Goal: Task Accomplishment & Management: Complete application form

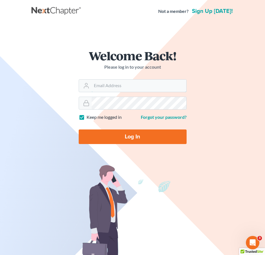
type input "slambert@klplawfirm.net"
click at [180, 138] on input "Log In" at bounding box center [133, 137] width 108 height 15
type input "Thinking..."
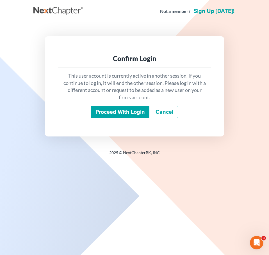
click at [115, 111] on input "Proceed with login" at bounding box center [120, 112] width 58 height 13
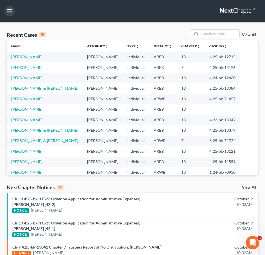
click at [9, 12] on button "button" at bounding box center [9, 11] width 10 height 10
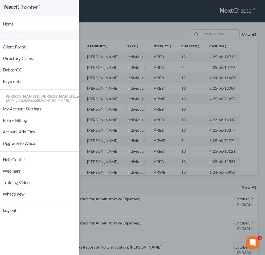
click at [15, 36] on span "New Case" at bounding box center [12, 35] width 19 height 4
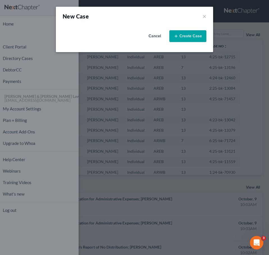
select select "5"
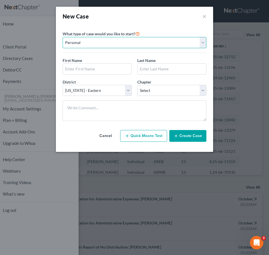
click at [151, 44] on select "Personal Business" at bounding box center [135, 42] width 144 height 11
click at [145, 31] on div "What type of case would you like to start? Personal Business" at bounding box center [135, 41] width 144 height 23
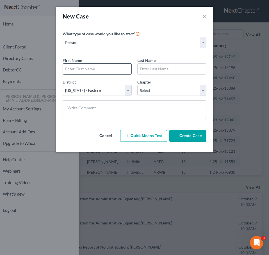
click at [101, 68] on input "text" at bounding box center [97, 69] width 68 height 11
type input "Michael"
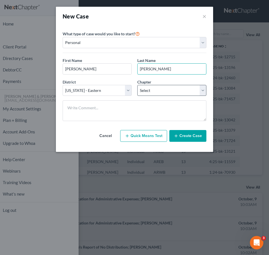
type input "Sturgeon"
click at [152, 91] on select "Select 7 11 12 13" at bounding box center [171, 90] width 69 height 11
select select "3"
click at [137, 85] on select "Select 7 11 12 13" at bounding box center [171, 90] width 69 height 11
click at [182, 131] on button "Create Case" at bounding box center [187, 136] width 37 height 12
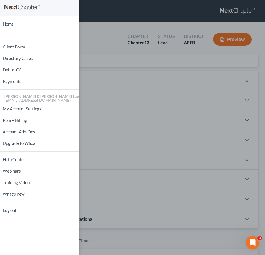
click at [159, 73] on div "Home New Case Client Portal Directory Cases DebtorCC Payments Lambert & Perry L…" at bounding box center [132, 127] width 265 height 255
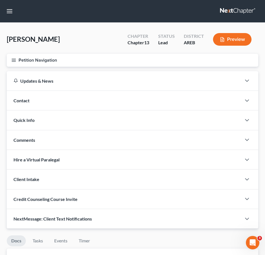
click at [12, 62] on icon "button" at bounding box center [13, 60] width 5 height 5
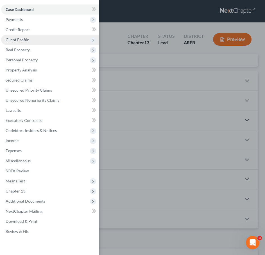
click at [23, 38] on span "Client Profile" at bounding box center [17, 39] width 23 height 5
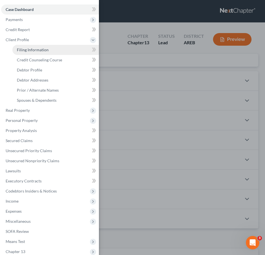
click at [32, 49] on span "Filing Information" at bounding box center [33, 49] width 32 height 5
select select "1"
select select "0"
select select "3"
select select "5"
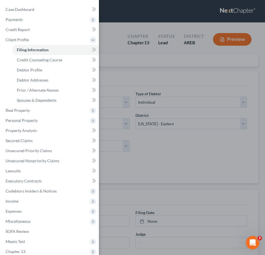
click at [169, 96] on div "Case Dashboard Payments Invoices Payments Payments Credit Report Client Profile" at bounding box center [132, 127] width 265 height 255
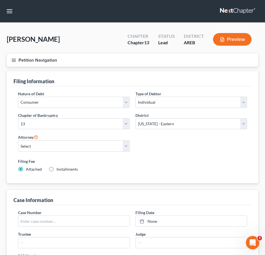
click at [162, 110] on div "Type of Debtor Select Individual Joint" at bounding box center [190, 102] width 117 height 22
click at [155, 104] on select "Select Individual Joint" at bounding box center [191, 102] width 112 height 11
select select "1"
click at [135, 97] on select "Select Individual Joint" at bounding box center [191, 102] width 112 height 11
click at [106, 157] on div "Filing Fee Attached Installments Installments" at bounding box center [132, 166] width 234 height 20
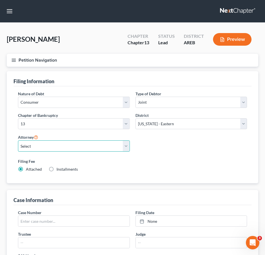
click at [105, 147] on select "Select Samantha Lambert - AREB Samantha Lambert - ARWB Ben D. Perry - AREB Ben …" at bounding box center [74, 146] width 112 height 11
select select "0"
click at [18, 141] on select "Select Samantha Lambert - AREB Samantha Lambert - ARWB Ben D. Perry - AREB Ben …" at bounding box center [74, 146] width 112 height 11
click at [13, 56] on button "Petition Navigation" at bounding box center [132, 60] width 251 height 13
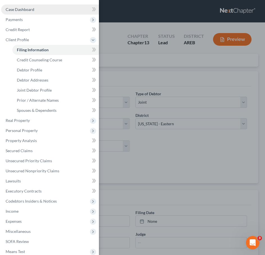
click at [20, 13] on link "Case Dashboard" at bounding box center [50, 9] width 98 height 10
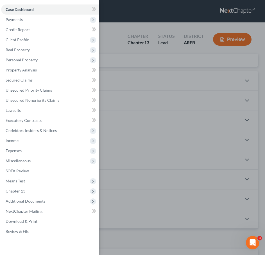
click at [146, 93] on div "Case Dashboard Payments Invoices Payments Payments Credit Report Client Profile" at bounding box center [132, 127] width 265 height 255
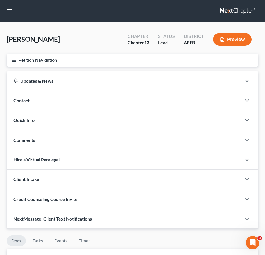
click at [162, 104] on div "Contact" at bounding box center [124, 100] width 234 height 19
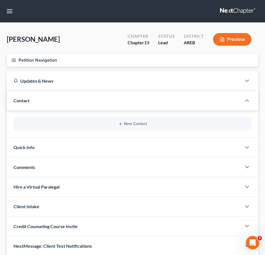
click at [144, 121] on div "New Contact" at bounding box center [132, 123] width 238 height 13
click at [132, 124] on button "New Contact" at bounding box center [132, 124] width 229 height 4
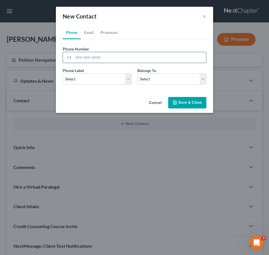
click at [106, 60] on input "tel" at bounding box center [139, 57] width 133 height 11
type input "501-339-3002"
click at [111, 80] on select "Select Mobile Home Work Other" at bounding box center [97, 79] width 69 height 11
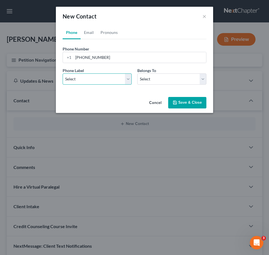
select select "0"
click at [63, 74] on select "Select Mobile Home Work Other" at bounding box center [97, 79] width 69 height 11
click at [158, 84] on select "Select Client Spouse Other" at bounding box center [171, 79] width 69 height 11
select select "1"
click at [137, 74] on select "Select Client Spouse Other" at bounding box center [171, 79] width 69 height 11
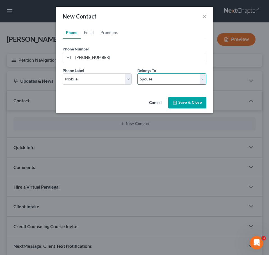
select select "1"
click at [115, 35] on link "Pronouns" at bounding box center [109, 32] width 24 height 13
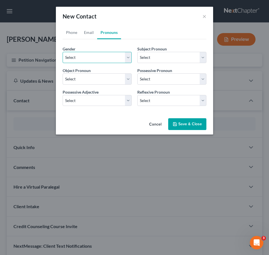
click at [104, 54] on select "Select Male Female Non Binary More Than One Person" at bounding box center [97, 57] width 69 height 11
select select "1"
click at [63, 52] on select "Select Male Female Non Binary More Than One Person" at bounding box center [97, 57] width 69 height 11
select select "1"
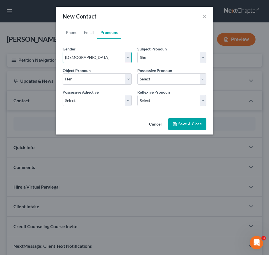
select select "1"
click at [86, 35] on link "Email" at bounding box center [89, 32] width 17 height 13
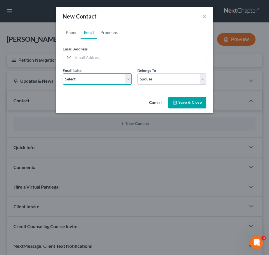
click at [98, 75] on select "Select Home Work Other" at bounding box center [97, 79] width 69 height 11
select select "0"
click at [63, 74] on select "Select Home Work Other" at bounding box center [97, 79] width 69 height 11
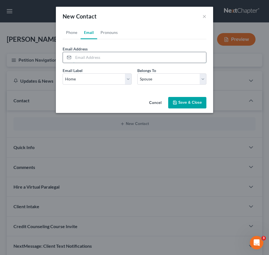
click at [94, 61] on input "email" at bounding box center [139, 57] width 133 height 11
type input "sturgeon_teresa@yahoo.com"
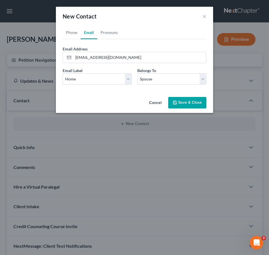
click at [175, 102] on icon "button" at bounding box center [175, 102] width 4 height 4
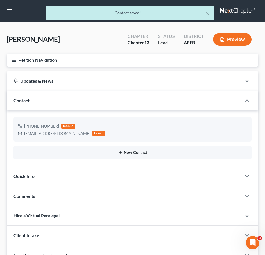
click at [168, 152] on button "New Contact" at bounding box center [132, 153] width 229 height 4
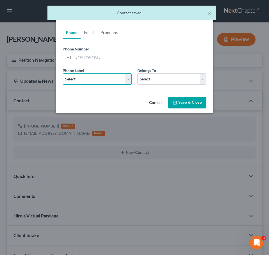
click at [104, 77] on select "Select Mobile Home Work Other" at bounding box center [97, 79] width 69 height 11
select select "0"
click at [63, 74] on select "Select Mobile Home Work Other" at bounding box center [97, 79] width 69 height 11
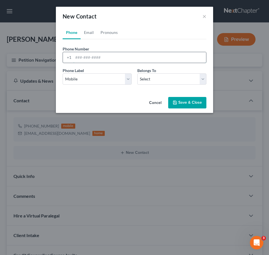
click at [104, 59] on input "tel" at bounding box center [139, 57] width 133 height 11
type input "501-339-9088"
click at [151, 79] on select "Select Client Spouse Other" at bounding box center [171, 79] width 69 height 11
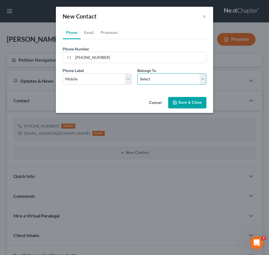
select select "0"
click at [137, 74] on select "Select Client Spouse Other" at bounding box center [171, 79] width 69 height 11
select select "0"
click at [110, 34] on link "Pronouns" at bounding box center [109, 32] width 24 height 13
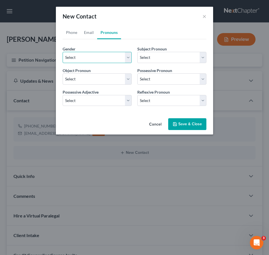
click at [102, 53] on select "Select Male Female Non Binary More Than One Person" at bounding box center [97, 57] width 69 height 11
select select "1"
click at [63, 52] on select "Select Male Female Non Binary More Than One Person" at bounding box center [97, 57] width 69 height 11
select select "1"
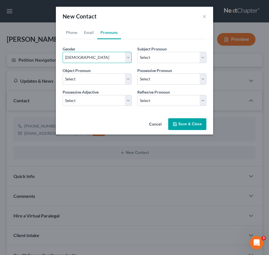
select select "1"
click at [94, 58] on select "Select Male Female Non Binary More Than One Person" at bounding box center [97, 57] width 69 height 11
select select "0"
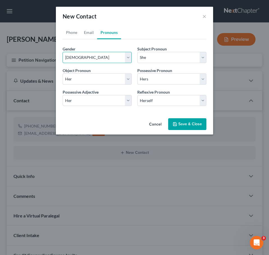
click at [63, 52] on select "Select Male Female Non Binary More Than One Person" at bounding box center [97, 57] width 69 height 11
select select "0"
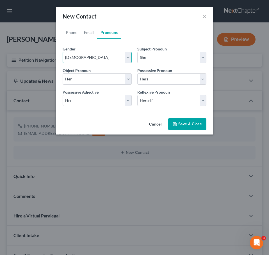
select select "0"
click at [83, 34] on link "Email" at bounding box center [89, 32] width 17 height 13
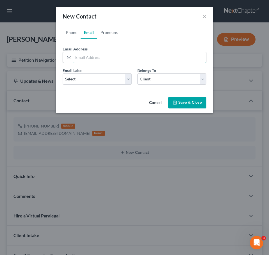
click at [91, 55] on input "email" at bounding box center [139, 57] width 133 height 11
type input "sturgeon_teresa@yahoo.com"
click at [118, 82] on select "Select Home Work Other" at bounding box center [97, 79] width 69 height 11
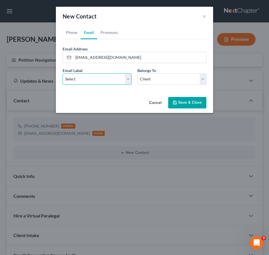
select select "0"
click at [63, 74] on select "Select Home Work Other" at bounding box center [97, 79] width 69 height 11
click at [173, 101] on button "Save & Close" at bounding box center [187, 103] width 38 height 12
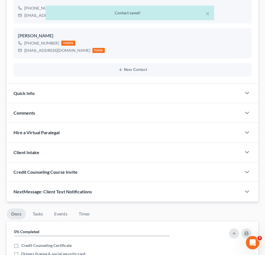
scroll to position [137, 0]
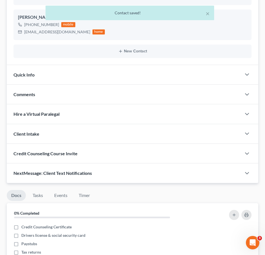
click at [144, 80] on div "Quick Info" at bounding box center [124, 74] width 234 height 19
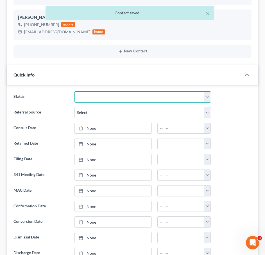
click at [129, 101] on select "Awaiting 341 Chapter 7 - Attended Meeting Confirmed Discharged Dismissed New Co…" at bounding box center [142, 96] width 136 height 11
select select "5"
click at [74, 91] on select "Awaiting 341 Chapter 7 - Attended Meeting Confirmed Discharged Dismissed New Co…" at bounding box center [142, 96] width 136 height 11
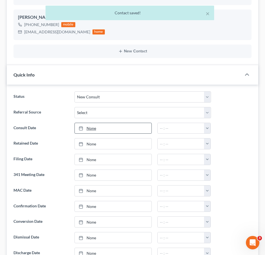
click at [124, 131] on link "None" at bounding box center [113, 128] width 77 height 11
type input "10/9/2025"
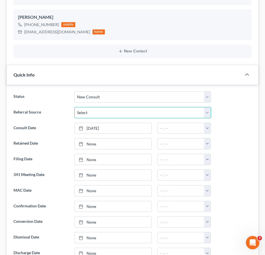
click at [126, 109] on select "Select Word Of Mouth Previous Clients Direct Mail Website Google Search Modern …" at bounding box center [142, 112] width 136 height 11
click at [74, 107] on select "Select Word Of Mouth Previous Clients Direct Mail Website Google Search Modern …" at bounding box center [142, 112] width 136 height 11
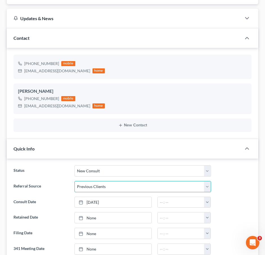
scroll to position [63, 0]
click at [108, 191] on select "Select Word Of Mouth Previous Clients Direct Mail Website Google Search Modern …" at bounding box center [142, 186] width 136 height 11
select select "0"
click at [74, 181] on select "Select Word Of Mouth Previous Clients Direct Mail Website Google Search Modern …" at bounding box center [142, 186] width 136 height 11
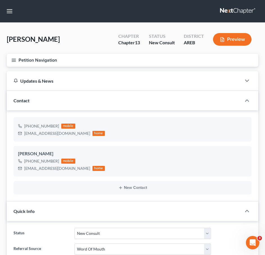
click at [15, 60] on line "button" at bounding box center [14, 60] width 4 height 0
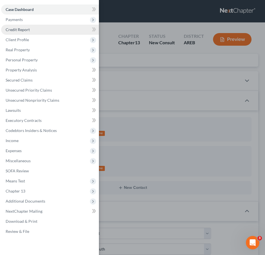
click at [24, 34] on link "Credit Report" at bounding box center [50, 30] width 98 height 10
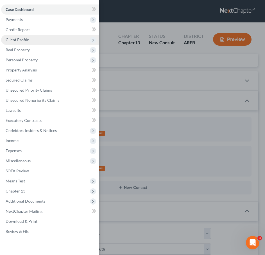
click at [21, 37] on span "Client Profile" at bounding box center [17, 39] width 23 height 5
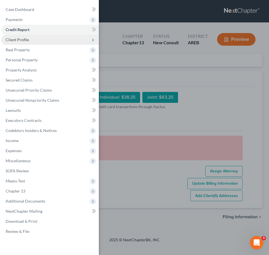
click at [24, 38] on span "Client Profile" at bounding box center [17, 39] width 23 height 5
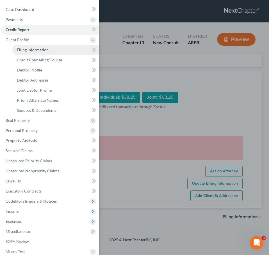
click at [26, 51] on span "Filing Information" at bounding box center [33, 49] width 32 height 5
select select "1"
select select "3"
select select "5"
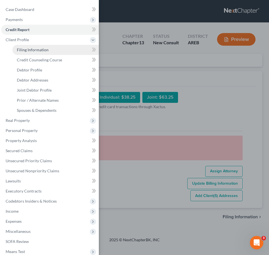
select select "0"
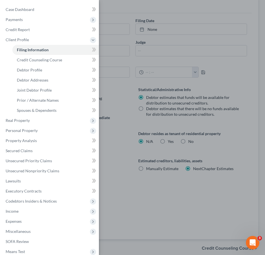
scroll to position [216, 0]
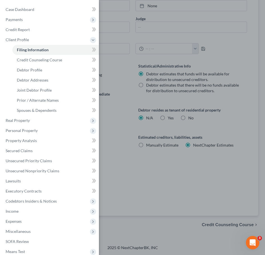
click at [221, 225] on div "Case Dashboard Payments Invoices Payments Payments Credit Report Client Profile" at bounding box center [132, 127] width 265 height 255
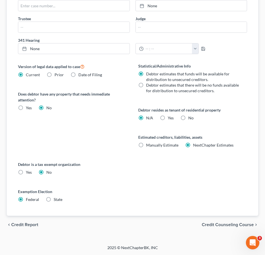
click at [236, 227] on span "Credit Counseling Course" at bounding box center [228, 225] width 52 height 4
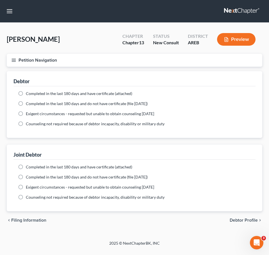
click at [236, 219] on span "Debtor Profile" at bounding box center [244, 220] width 28 height 4
select select "1"
select select "0"
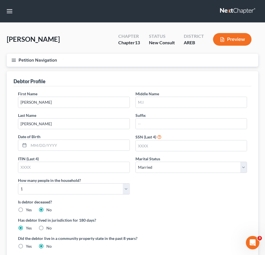
click at [88, 139] on div "Date of Birth" at bounding box center [73, 143] width 117 height 18
click at [74, 143] on input "text" at bounding box center [79, 145] width 101 height 11
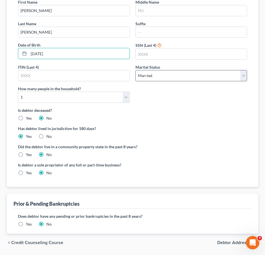
scroll to position [110, 0]
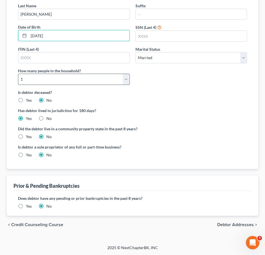
type input "9/22/1962"
click at [117, 80] on select "Select 1 2 3 4 5 6 7 8 9 10 11 12 13 14 15 16 17 18 19 20" at bounding box center [74, 79] width 112 height 11
select select "1"
click at [18, 74] on select "Select 1 2 3 4 5 6 7 8 9 10 11 12 13 14 15 16 17 18 19 20" at bounding box center [74, 79] width 112 height 11
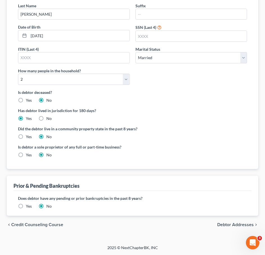
click at [223, 225] on span "Debtor Addresses" at bounding box center [235, 225] width 36 height 4
select select "0"
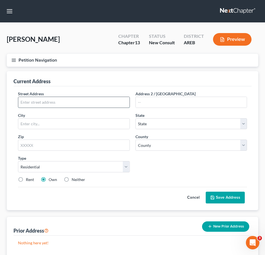
click at [89, 98] on input "text" at bounding box center [73, 102] width 111 height 11
type input "21 Hazelwood Rd"
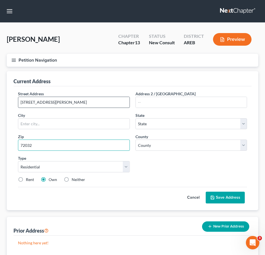
type input "72032"
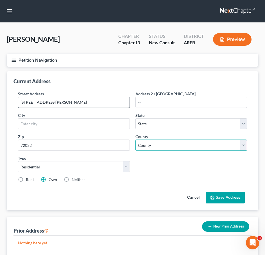
type input "Conway"
select select "2"
click at [174, 146] on select "County Arkansas County Ashley County Baxter County Benton County Boone County B…" at bounding box center [191, 145] width 112 height 11
select select "22"
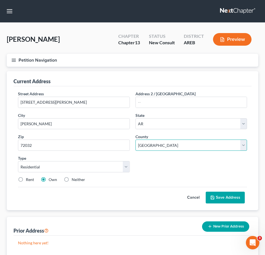
click at [135, 140] on select "County Arkansas County Ashley County Baxter County Benton County Boone County B…" at bounding box center [191, 145] width 112 height 11
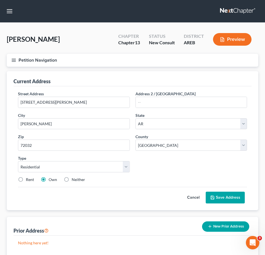
click at [224, 197] on button "Save Address" at bounding box center [224, 198] width 39 height 12
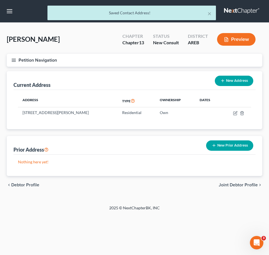
click at [249, 186] on span "Joint Debtor Profile" at bounding box center [238, 185] width 39 height 4
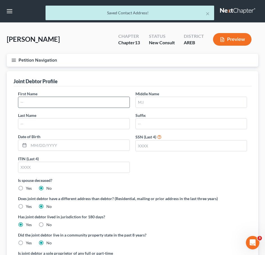
click at [91, 102] on input "text" at bounding box center [73, 102] width 111 height 11
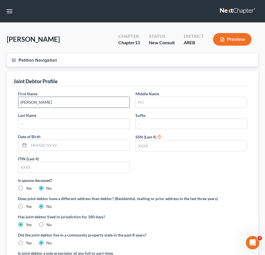
type input "Teresa"
type input "Sturgeon"
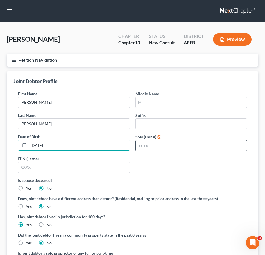
scroll to position [65, 0]
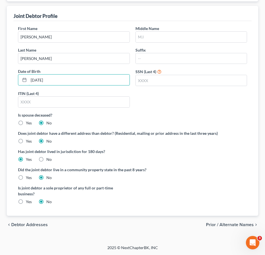
type input "7/11/1967"
click at [235, 227] on span "Prior / Alternate Names" at bounding box center [230, 225] width 48 height 4
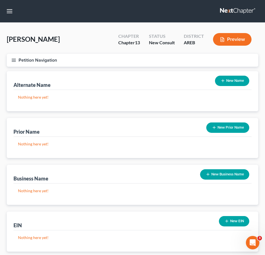
scroll to position [36, 0]
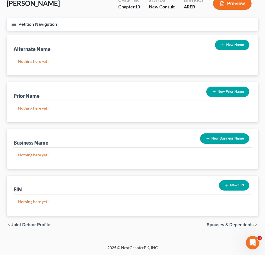
click at [235, 227] on span "Spouses & Dependents" at bounding box center [230, 225] width 47 height 4
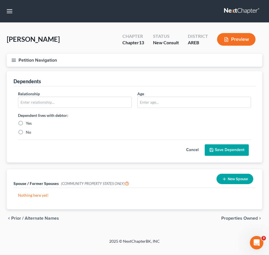
click at [234, 219] on span "Properties Owned" at bounding box center [239, 218] width 36 height 4
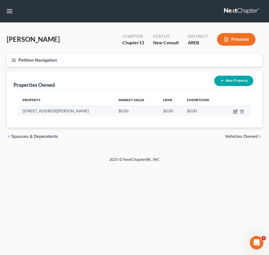
click at [235, 111] on icon "button" at bounding box center [235, 111] width 3 height 3
select select "2"
select select "22"
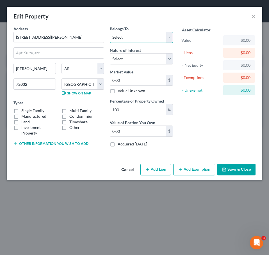
click at [156, 41] on select "Select Debtor 1 Only Debtor 2 Only Debtor 1 And Debtor 2 Only At Least One Of T…" at bounding box center [141, 37] width 63 height 11
select select "2"
click at [110, 32] on select "Select Debtor 1 Only Debtor 2 Only Debtor 1 And Debtor 2 Only At Least One Of T…" at bounding box center [141, 37] width 63 height 11
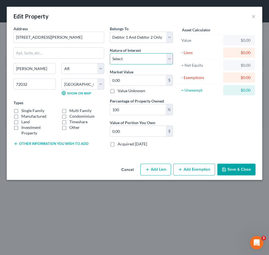
click at [151, 62] on select "Select Fee Simple Joint Tenant Life Estate Equitable Interest Future Interest T…" at bounding box center [141, 58] width 63 height 11
click at [110, 53] on select "Select Fee Simple Joint Tenant Life Estate Equitable Interest Future Interest T…" at bounding box center [141, 58] width 63 height 11
click at [149, 61] on select "Select Fee Simple Joint Tenant Life Estate Equitable Interest Future Interest T…" at bounding box center [141, 58] width 63 height 11
select select "0"
click at [110, 53] on select "Select Fee Simple Joint Tenant Life Estate Equitable Interest Future Interest T…" at bounding box center [141, 58] width 63 height 11
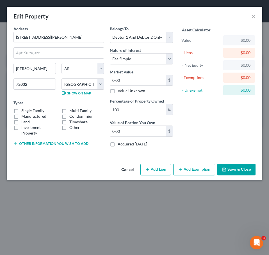
click at [41, 109] on label "Single Family" at bounding box center [32, 111] width 23 height 6
click at [27, 109] on input "Single Family" at bounding box center [26, 110] width 4 height 4
checkbox input "true"
click at [25, 120] on label "Land" at bounding box center [25, 122] width 8 height 6
click at [25, 120] on input "Land" at bounding box center [26, 121] width 4 height 4
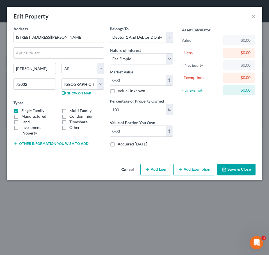
checkbox input "true"
click at [127, 85] on input "0.00" at bounding box center [138, 80] width 56 height 11
type input "2"
type input "2.00"
type input "22"
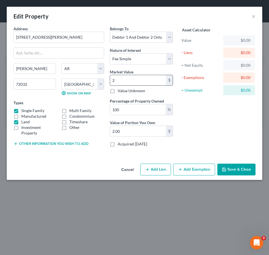
type input "22.00"
type input "225"
type input "225.00"
type input "2250"
type input "2,250.00"
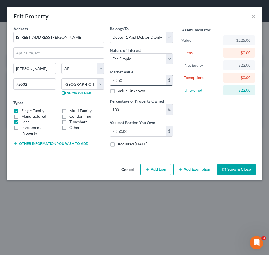
type input "2,2500"
type input "22,500.00"
type input "22,5000"
type input "225,000.00"
type input "225,000"
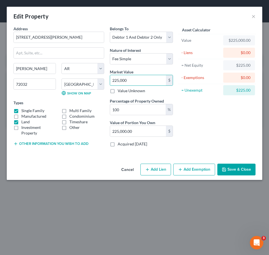
click at [151, 171] on button "Add Lien" at bounding box center [155, 170] width 31 height 12
select select "2"
select select "0"
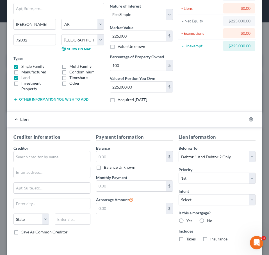
scroll to position [71, 0]
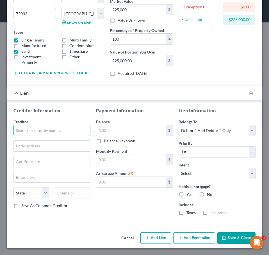
click at [73, 132] on input "text" at bounding box center [51, 130] width 77 height 11
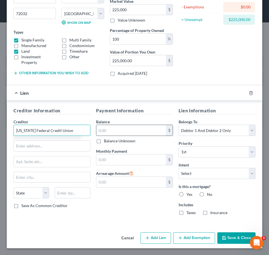
type input "Arkansas Federal Credit Union"
click at [112, 127] on input "text" at bounding box center [131, 130] width 70 height 11
type input "71,385.21"
click at [186, 191] on div "Is this a mortgage? Yes No" at bounding box center [217, 191] width 77 height 14
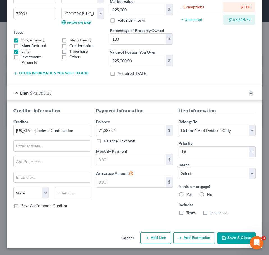
click at [186, 195] on label "Yes" at bounding box center [189, 195] width 6 height 6
click at [189, 195] on input "Yes" at bounding box center [191, 194] width 4 height 4
radio input "true"
click at [207, 194] on label "No" at bounding box center [209, 195] width 5 height 6
click at [209, 194] on input "No" at bounding box center [211, 194] width 4 height 4
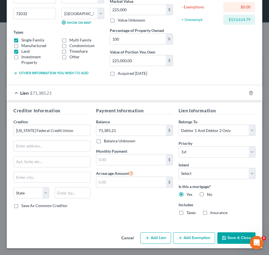
radio input "true"
radio input "false"
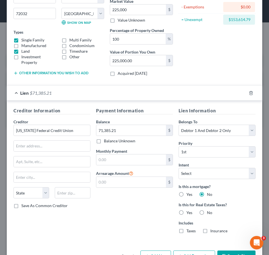
click at [207, 213] on label "No" at bounding box center [209, 213] width 5 height 6
click at [209, 213] on input "No" at bounding box center [211, 212] width 4 height 4
radio input "true"
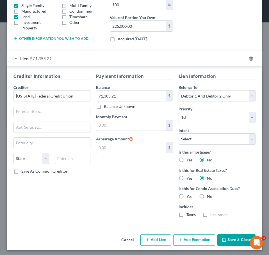
scroll to position [107, 0]
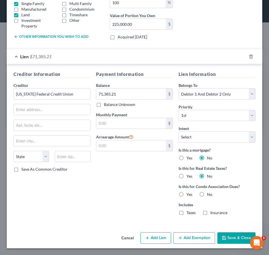
click at [207, 196] on label "No" at bounding box center [209, 195] width 5 height 6
click at [209, 196] on input "No" at bounding box center [211, 194] width 4 height 4
radio input "true"
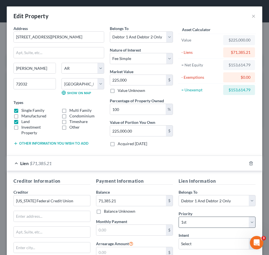
scroll to position [0, 0]
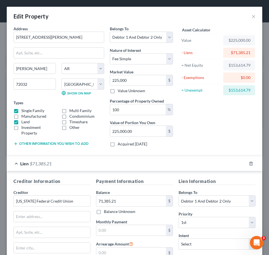
click at [218, 141] on div "Asset Calculator Value $225,000.00 - Liens $71,385.21 = Net Equity $153,614.79 …" at bounding box center [217, 89] width 83 height 126
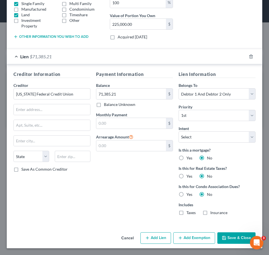
click at [191, 239] on button "Add Exemption" at bounding box center [194, 239] width 42 height 12
select select "2"
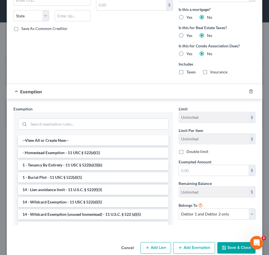
scroll to position [258, 0]
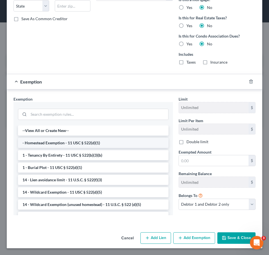
click at [101, 139] on li "- Homestead Exemption - 11 USC § 522(d)(1)" at bounding box center [93, 143] width 150 height 10
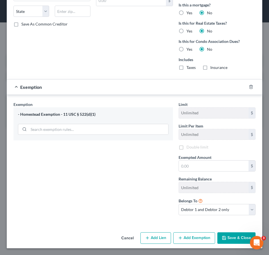
scroll to position [253, 0]
click at [188, 147] on label "Double limit" at bounding box center [197, 148] width 22 height 6
click at [189, 147] on input "Double limit" at bounding box center [191, 147] width 4 height 4
checkbox input "true"
click at [194, 166] on input "text" at bounding box center [214, 166] width 70 height 11
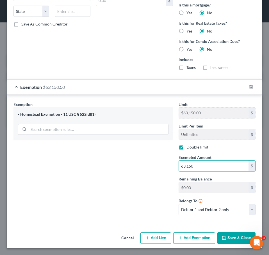
type input "63,150"
click at [232, 236] on button "Save & Close" at bounding box center [236, 239] width 38 height 12
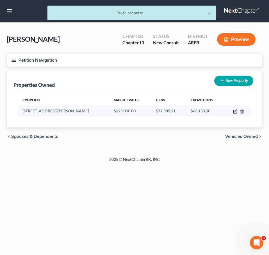
click at [235, 111] on icon "button" at bounding box center [235, 111] width 3 height 3
select select "2"
select select "22"
select select "2"
select select "0"
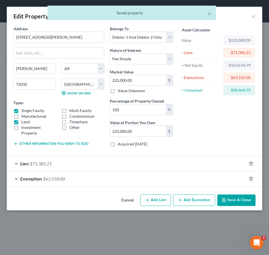
click at [187, 202] on button "Add Exemption" at bounding box center [194, 201] width 42 height 12
select select "2"
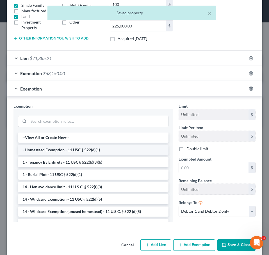
scroll to position [106, 0]
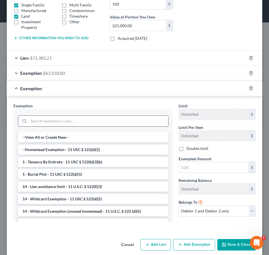
click at [114, 123] on input "search" at bounding box center [98, 121] width 139 height 11
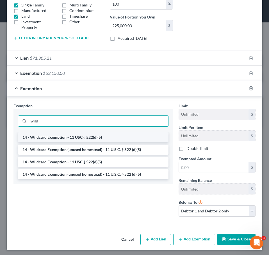
type input "wild"
click at [125, 138] on li "14 - Wildcard Exemption - 11 USC § 522(d)(5)" at bounding box center [93, 137] width 150 height 10
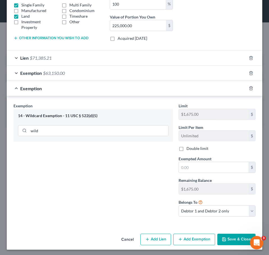
click at [186, 147] on label "Double limit" at bounding box center [197, 149] width 22 height 6
click at [189, 147] on input "Double limit" at bounding box center [191, 148] width 4 height 4
checkbox input "true"
click at [194, 166] on input "text" at bounding box center [214, 167] width 70 height 11
type input "3,350"
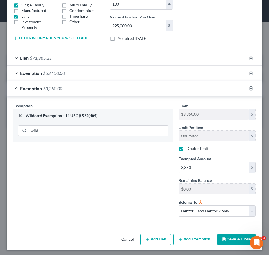
click at [241, 242] on button "Save & Close" at bounding box center [236, 240] width 38 height 12
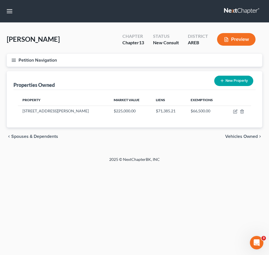
click at [218, 155] on div "Sturgeon, Michael Upgraded Chapter Chapter 13 Status New Consult District AREB …" at bounding box center [134, 90] width 269 height 134
click at [249, 139] on span "Vehicles Owned" at bounding box center [241, 136] width 33 height 4
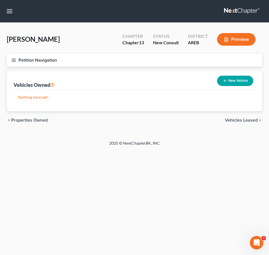
click at [195, 154] on div "Home New Case Client Portal Directory Cases DebtorCC Payments Lambert & Perry L…" at bounding box center [134, 127] width 269 height 255
click at [243, 81] on button "New Vehicle" at bounding box center [235, 81] width 36 height 10
select select "0"
select select "2"
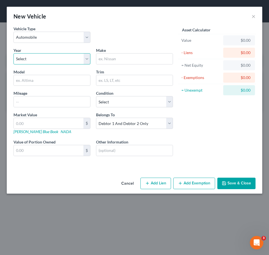
click at [76, 57] on select "Select 2026 2025 2024 2023 2022 2021 2020 2019 2018 2017 2016 2015 2014 2013 20…" at bounding box center [51, 58] width 77 height 11
select select "1"
click at [13, 53] on select "Select 2026 2025 2024 2023 2022 2021 2020 2019 2018 2017 2016 2015 2014 2013 20…" at bounding box center [51, 58] width 77 height 11
click at [120, 60] on input "text" at bounding box center [134, 59] width 76 height 11
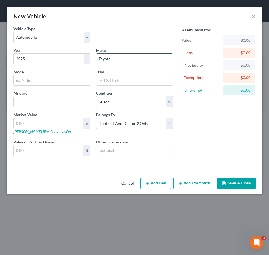
type input "Toyota"
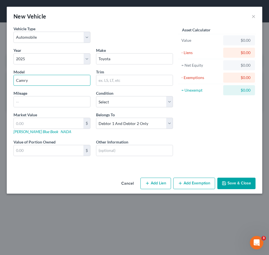
type input "Camry"
click at [162, 182] on button "Add Lien" at bounding box center [155, 184] width 31 height 12
select select "2"
select select "0"
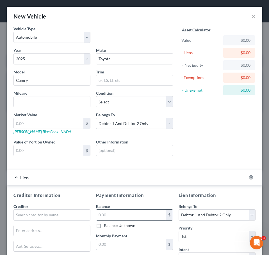
click at [120, 218] on input "text" at bounding box center [131, 215] width 70 height 11
type input "26,452"
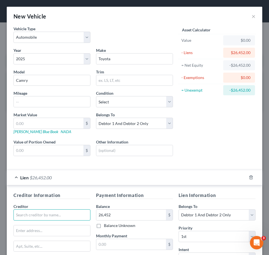
click at [70, 216] on input "text" at bounding box center [51, 215] width 77 height 11
type input "Capital One"
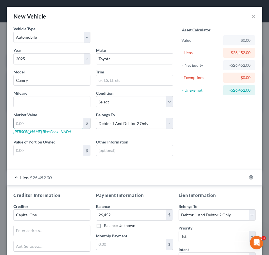
click at [39, 120] on input "text" at bounding box center [49, 123] width 70 height 11
type input "3"
type input "3.00"
type input "30"
type input "30.00"
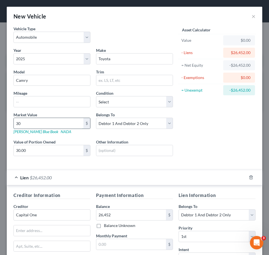
type input "300"
type input "300.00"
type input "3000"
type input "3,000.00"
type input "3,0000"
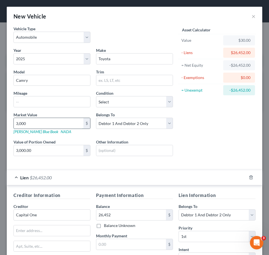
type input "30,000.00"
type input "30,000"
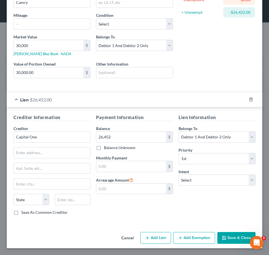
click at [227, 238] on button "Save & Close" at bounding box center [236, 238] width 38 height 12
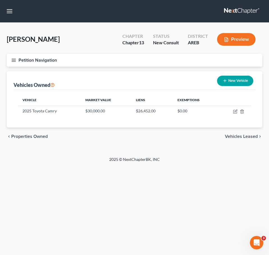
click at [233, 82] on button "New Vehicle" at bounding box center [235, 81] width 36 height 10
select select "0"
select select "2"
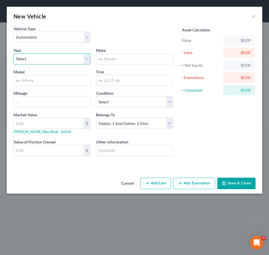
click at [73, 61] on select "Select 2026 2025 2024 2023 2022 2021 2020 2019 2018 2017 2016 2015 2014 2013 20…" at bounding box center [51, 58] width 77 height 11
select select "13"
click at [13, 53] on select "Select 2026 2025 2024 2023 2022 2021 2020 2019 2018 2017 2016 2015 2014 2013 20…" at bounding box center [51, 58] width 77 height 11
click at [137, 57] on input "text" at bounding box center [134, 59] width 76 height 11
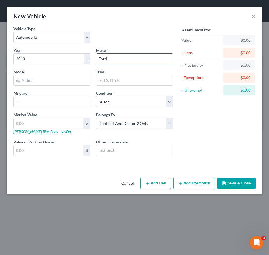
type input "Ford"
type input "F150"
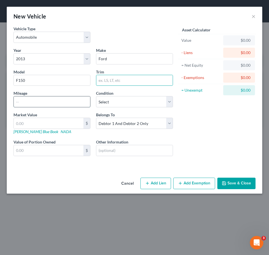
click at [29, 98] on input "text" at bounding box center [52, 102] width 76 height 11
type input "185000"
click at [198, 185] on button "Add Exemption" at bounding box center [194, 184] width 42 height 12
select select "2"
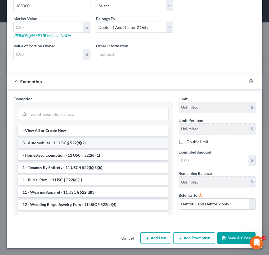
click at [129, 144] on li "3 - Automobiles - 11 USC § 522(d)(2)" at bounding box center [93, 143] width 150 height 10
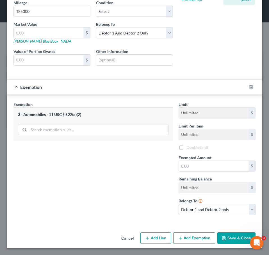
scroll to position [91, 0]
click at [186, 149] on label "Double limit" at bounding box center [197, 148] width 22 height 6
click at [189, 148] on input "Double limit" at bounding box center [191, 147] width 4 height 4
checkbox input "true"
click at [193, 166] on input "text" at bounding box center [214, 166] width 70 height 11
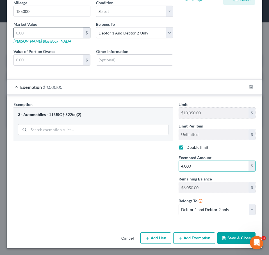
type input "4,000"
click at [30, 32] on input "text" at bounding box center [49, 33] width 70 height 11
type input "4"
type input "4.00"
type input "40"
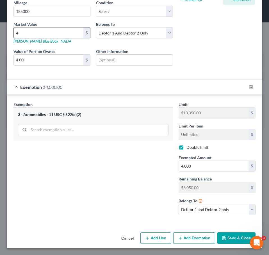
type input "40.00"
type input "400"
type input "400.00"
type input "4000"
type input "4,000.00"
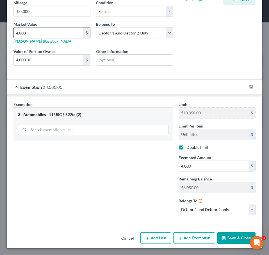
click at [28, 34] on input "4,000" at bounding box center [49, 33] width 70 height 11
type input "3"
type input "3.00"
type input "30"
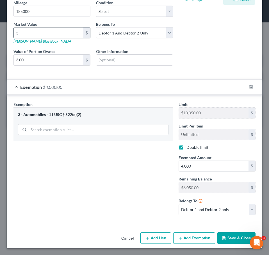
type input "30.00"
type input "300"
type input "300.00"
type input "3000"
type input "3,000.00"
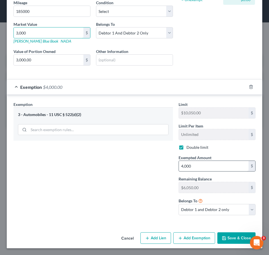
type input "3,000"
click at [187, 164] on input "4,000" at bounding box center [214, 166] width 70 height 11
type input "3,000"
click at [230, 237] on button "Save & Close" at bounding box center [236, 239] width 38 height 12
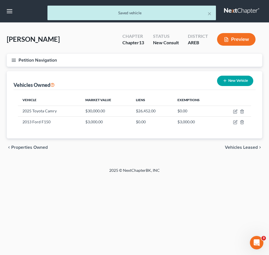
click at [242, 78] on button "New Vehicle" at bounding box center [235, 81] width 36 height 10
select select "0"
select select "2"
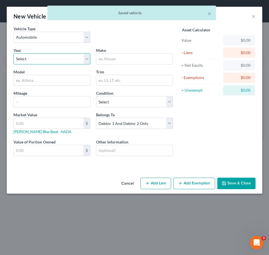
click at [62, 60] on select "Select 2026 2025 2024 2023 2022 2021 2020 2019 2018 2017 2016 2015 2014 2013 20…" at bounding box center [51, 58] width 77 height 11
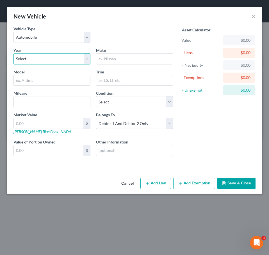
select select "34"
click at [13, 53] on select "Select 2026 2025 2024 2023 2022 2021 2020 2019 2018 2017 2016 2015 2014 2013 20…" at bounding box center [51, 58] width 77 height 11
click at [110, 60] on input "text" at bounding box center [134, 59] width 76 height 11
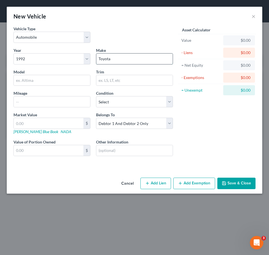
type input "Toyota"
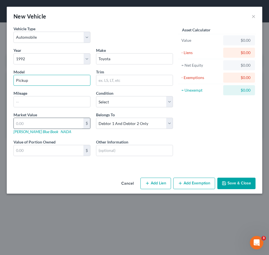
type input "Pickup"
click at [51, 121] on input "text" at bounding box center [49, 123] width 70 height 11
type input "2"
type input "2.00"
type input "20"
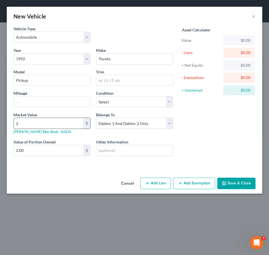
type input "20.00"
type input "200"
type input "200.00"
type input "2000"
type input "2,000.00"
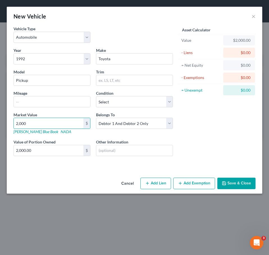
type input "2,000"
click at [186, 181] on button "Add Exemption" at bounding box center [194, 184] width 42 height 12
select select "2"
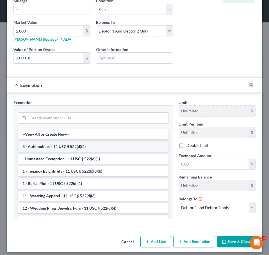
click at [113, 150] on li "3 - Automobiles - 11 USC § 522(d)(2)" at bounding box center [93, 147] width 150 height 10
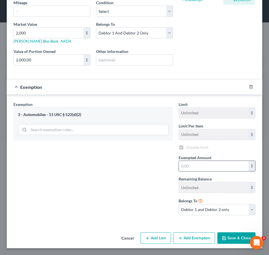
checkbox input "true"
click at [200, 168] on input "text" at bounding box center [214, 166] width 70 height 11
type input "2,000"
click at [229, 238] on button "Save & Close" at bounding box center [236, 239] width 38 height 12
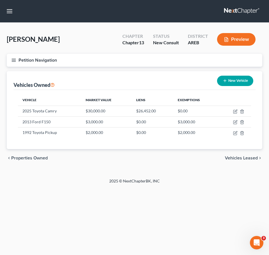
click at [236, 77] on button "New Vehicle" at bounding box center [235, 81] width 36 height 10
select select "0"
select select "2"
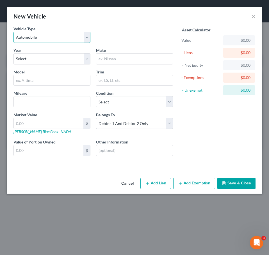
click at [60, 41] on select "Select Automobile Truck Trailer Watercraft Aircraft Motor Home Atv Other Vehicle" at bounding box center [51, 37] width 77 height 11
select select "2"
click at [13, 32] on select "Select Automobile Truck Trailer Watercraft Aircraft Motor Home Atv Other Vehicle" at bounding box center [51, 37] width 77 height 11
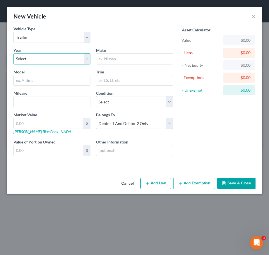
click at [83, 58] on select "Select 2026 2025 2024 2023 2022 2021 2020 2019 2018 2017 2016 2015 2014 2013 20…" at bounding box center [51, 58] width 77 height 11
select select "3"
click at [13, 53] on select "Select 2026 2025 2024 2023 2022 2021 2020 2019 2018 2017 2016 2015 2014 2013 20…" at bounding box center [51, 58] width 77 height 11
click at [123, 60] on input "text" at bounding box center [134, 59] width 76 height 11
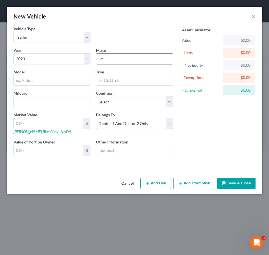
type input "Utility trailer"
click at [82, 79] on input "text" at bounding box center [52, 80] width 76 height 11
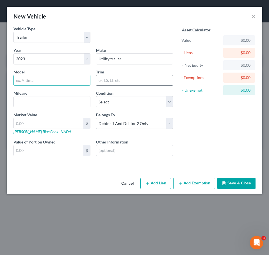
click at [116, 79] on input "text" at bounding box center [134, 80] width 76 height 11
type input "10 ft"
click at [196, 112] on div "Asset Calculator Value $0.00 - Liens $0.00 = Net Equity $0.00 - Exemptions $0.0…" at bounding box center [217, 96] width 83 height 140
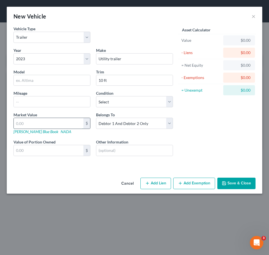
click at [49, 121] on input "text" at bounding box center [49, 123] width 70 height 11
click at [121, 103] on select "Select Excellent Very Good Good Fair Poor" at bounding box center [134, 101] width 77 height 11
click at [56, 118] on input "text" at bounding box center [49, 123] width 70 height 11
type input "8"
type input "8.00"
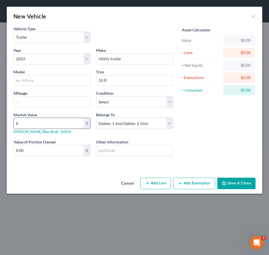
type input "80"
type input "80.00"
type input "800"
type input "800.00"
type input "800"
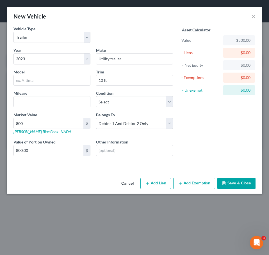
click at [236, 179] on button "Save & Close" at bounding box center [236, 184] width 38 height 12
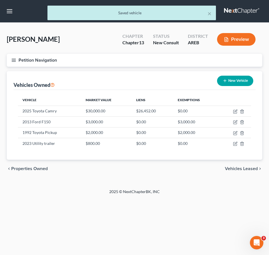
click at [195, 171] on div "chevron_left Properties Owned Vehicles Leased chevron_right" at bounding box center [134, 169] width 255 height 18
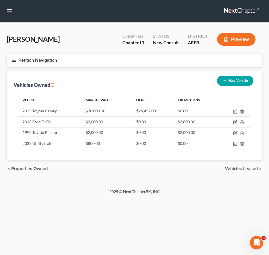
click at [201, 185] on div "Sturgeon, Michael Upgraded Chapter Chapter 13 Status New Consult District AREB …" at bounding box center [134, 106] width 269 height 166
click at [234, 169] on span "Vehicles Leased" at bounding box center [241, 169] width 33 height 4
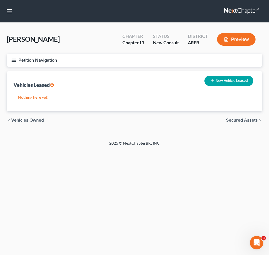
click at [249, 125] on div "chevron_left Vehicles Owned Secured Assets chevron_right" at bounding box center [134, 120] width 255 height 18
click at [242, 118] on span "Secured Assets" at bounding box center [242, 120] width 32 height 4
click at [248, 123] on span "Personal Items" at bounding box center [243, 120] width 30 height 4
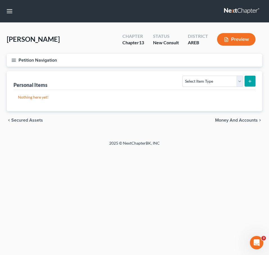
click at [248, 123] on span "Money and Accounts" at bounding box center [236, 120] width 43 height 4
click at [23, 122] on span "Personal Items" at bounding box center [26, 120] width 30 height 4
click at [212, 86] on select "Select Item Type Clothing Collectibles Of Value Electronics Firearms Household …" at bounding box center [212, 81] width 61 height 11
select select "household_goods"
click at [183, 76] on select "Select Item Type Clothing Collectibles Of Value Electronics Firearms Household …" at bounding box center [212, 81] width 61 height 11
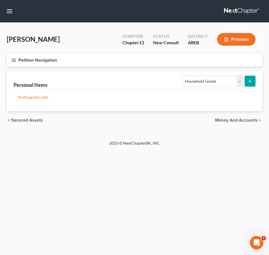
click at [251, 78] on button "submit" at bounding box center [249, 81] width 11 height 11
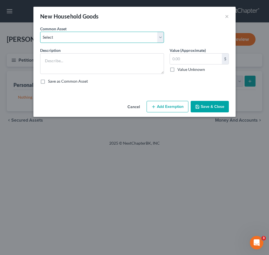
click at [161, 40] on select "Select Household goods and furnishings" at bounding box center [102, 37] width 124 height 11
select select "0"
click at [40, 32] on select "Select Household goods and furnishings" at bounding box center [102, 37] width 124 height 11
type textarea "Household goods and furnishings"
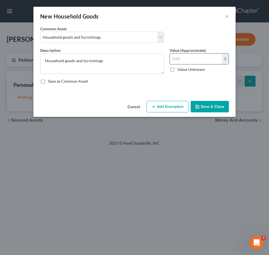
click at [180, 58] on input "text" at bounding box center [196, 59] width 52 height 11
type input "2,500"
click at [176, 107] on button "Add Exemption" at bounding box center [168, 107] width 42 height 12
select select "2"
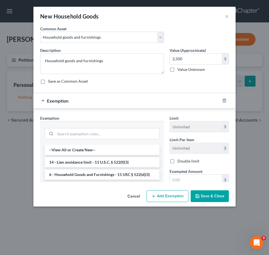
scroll to position [19, 0]
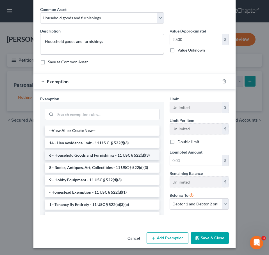
click at [121, 155] on li "6 - Household Goods and Furnishings - 11 USC § 522(d)(3)" at bounding box center [102, 155] width 115 height 10
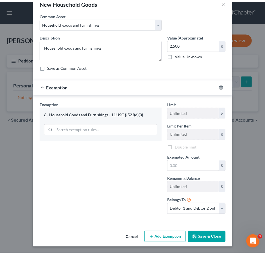
scroll to position [14, 0]
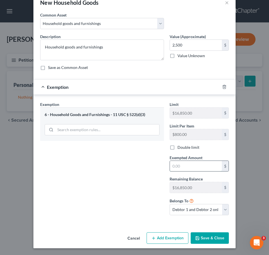
click at [186, 167] on input "text" at bounding box center [196, 166] width 52 height 11
click at [184, 42] on input "2,500" at bounding box center [196, 45] width 52 height 11
type input "3,000"
click at [184, 166] on input "text" at bounding box center [196, 166] width 52 height 11
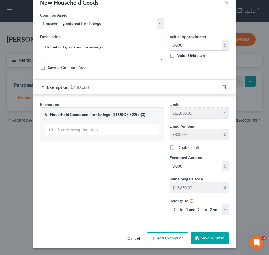
type input "3,000"
click at [203, 238] on button "Save & Close" at bounding box center [210, 239] width 38 height 12
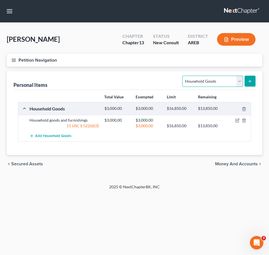
click at [221, 81] on select "Select Item Type Clothing Collectibles Of Value Electronics Firearms Household …" at bounding box center [212, 81] width 61 height 11
select select "electronics"
click at [183, 76] on select "Select Item Type Clothing Collectibles Of Value Electronics Firearms Household …" at bounding box center [212, 81] width 61 height 11
click at [248, 77] on button "submit" at bounding box center [249, 81] width 11 height 11
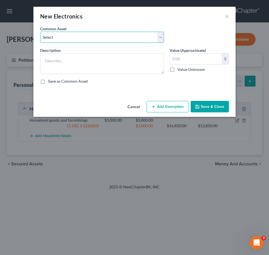
click at [110, 39] on select "Select Household electronics" at bounding box center [102, 37] width 124 height 11
select select "0"
click at [40, 32] on select "Select Household electronics" at bounding box center [102, 37] width 124 height 11
type textarea "Household electronics"
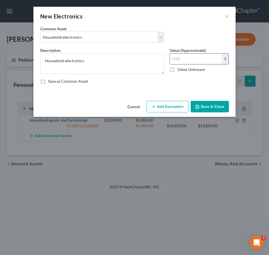
click at [184, 55] on input "text" at bounding box center [196, 59] width 52 height 11
type input "600"
click at [170, 110] on button "Add Exemption" at bounding box center [168, 107] width 42 height 12
select select "2"
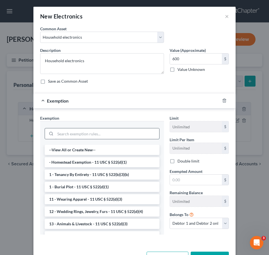
click at [116, 134] on input "search" at bounding box center [107, 134] width 104 height 11
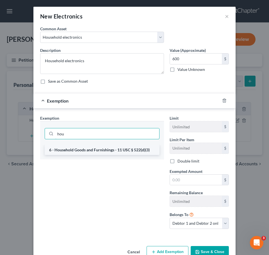
type input "hou"
click at [125, 152] on li "6 - Household Goods and Furnishings - 11 USC § 522(d)(3)" at bounding box center [102, 150] width 115 height 10
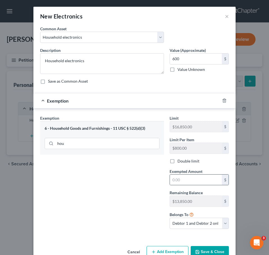
click at [190, 175] on div "$" at bounding box center [199, 180] width 59 height 11
click at [189, 178] on input "text" at bounding box center [196, 180] width 52 height 11
type input "600"
click at [211, 251] on button "Save & Close" at bounding box center [210, 252] width 38 height 12
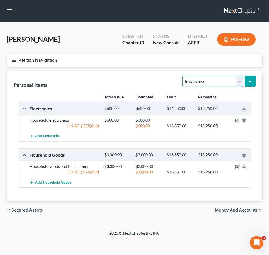
click at [218, 87] on select "Select Item Type Clothing Collectibles Of Value Electronics Firearms Household …" at bounding box center [212, 81] width 61 height 11
select select "clothing"
click at [183, 76] on select "Select Item Type Clothing Collectibles Of Value Electronics Firearms Household …" at bounding box center [212, 81] width 61 height 11
click at [252, 81] on button "submit" at bounding box center [249, 81] width 11 height 11
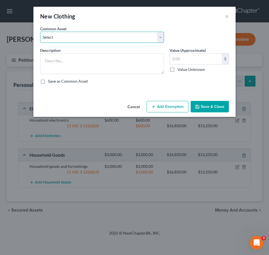
click at [141, 34] on select "Select Clothing" at bounding box center [102, 37] width 124 height 11
select select "0"
click at [40, 32] on select "Select Clothing" at bounding box center [102, 37] width 124 height 11
type textarea "Clothing"
type input "0"
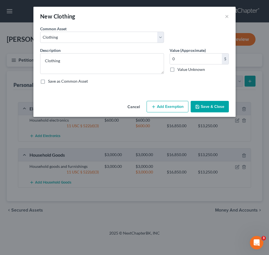
click at [177, 102] on button "Add Exemption" at bounding box center [168, 107] width 42 height 12
select select "2"
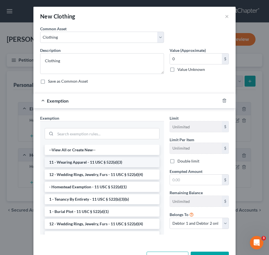
click at [119, 161] on li "11 - Wearing Apparel - 11 USC § 522(d)(3)" at bounding box center [102, 162] width 115 height 10
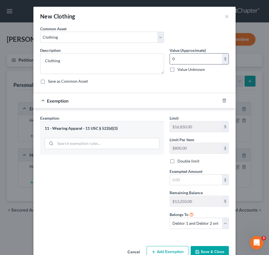
click at [179, 61] on input "0" at bounding box center [196, 59] width 52 height 11
type input "500"
click at [202, 185] on input "text" at bounding box center [196, 180] width 52 height 11
type input "500"
click at [217, 252] on button "Save & Close" at bounding box center [210, 252] width 38 height 12
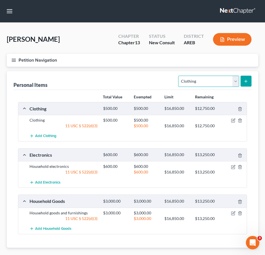
click at [214, 81] on select "Select Item Type Clothing Collectibles Of Value Electronics Firearms Household …" at bounding box center [208, 81] width 61 height 11
select select "jewelry"
click at [179, 76] on select "Select Item Type Clothing Collectibles Of Value Electronics Firearms Household …" at bounding box center [208, 81] width 61 height 11
click at [246, 80] on icon "submit" at bounding box center [245, 81] width 4 height 4
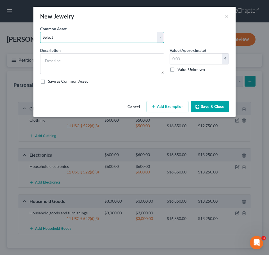
click at [115, 37] on select "Select Jewelry" at bounding box center [102, 37] width 124 height 11
select select "0"
click at [40, 32] on select "Select Jewelry" at bounding box center [102, 37] width 124 height 11
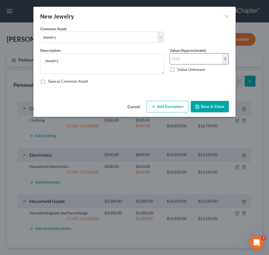
click at [183, 60] on input "text" at bounding box center [196, 59] width 52 height 11
click at [169, 108] on button "Add Exemption" at bounding box center [168, 107] width 42 height 12
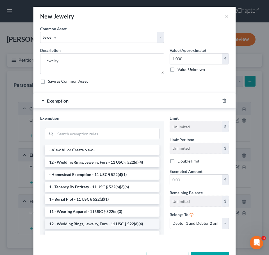
click at [115, 223] on li "12 - Wedding Rings, Jewelry, Furs - 11 USC § 522(d)(4)" at bounding box center [102, 224] width 115 height 10
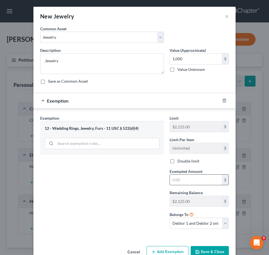
click at [192, 181] on input "text" at bounding box center [196, 180] width 52 height 11
click at [210, 249] on button "Save & Close" at bounding box center [210, 252] width 38 height 12
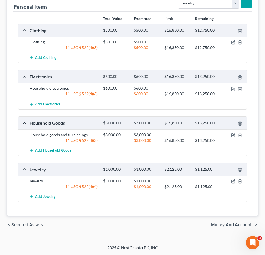
scroll to position [0, 0]
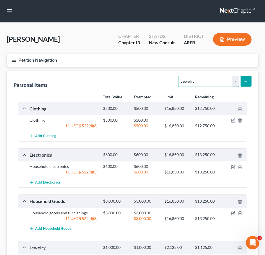
click at [220, 83] on select "Select Item Type Clothing Collectibles Of Value Electronics Firearms Household …" at bounding box center [208, 81] width 61 height 11
click at [179, 76] on select "Select Item Type Clothing Collectibles Of Value Electronics Firearms Household …" at bounding box center [208, 81] width 61 height 11
click at [247, 76] on button "submit" at bounding box center [245, 81] width 11 height 11
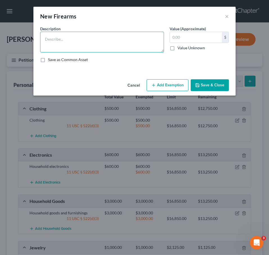
click at [122, 38] on textarea at bounding box center [102, 42] width 124 height 21
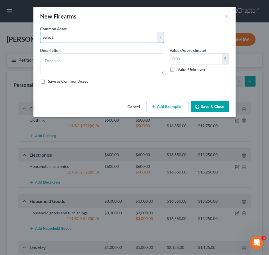
click at [122, 38] on select "Select Firearms, ammunition, & related equipment" at bounding box center [102, 37] width 124 height 11
click at [40, 32] on select "Select Firearms, ammunition, & related equipment" at bounding box center [102, 37] width 124 height 11
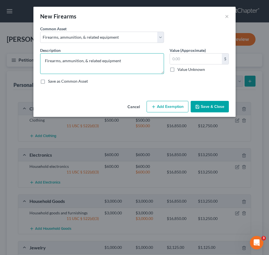
click at [136, 62] on textarea "Firearms, ammunition, & related equipment" at bounding box center [102, 63] width 124 height 21
click at [213, 108] on button "Save & Close" at bounding box center [210, 107] width 38 height 12
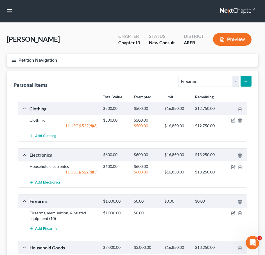
scroll to position [125, 0]
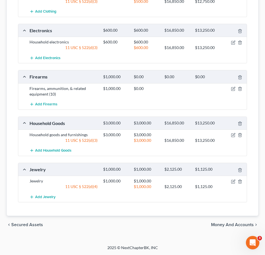
click at [236, 226] on span "Money and Accounts" at bounding box center [232, 225] width 43 height 4
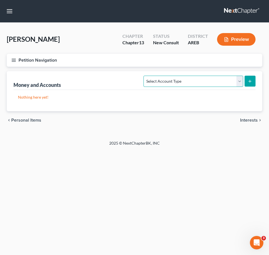
click at [203, 80] on select "Select Account Type Brokerage Cash on Hand Certificates of Deposit Checking Acc…" at bounding box center [192, 81] width 99 height 11
click at [145, 76] on select "Select Account Type Brokerage Cash on Hand Certificates of Deposit Checking Acc…" at bounding box center [192, 81] width 99 height 11
click at [249, 83] on icon "submit" at bounding box center [250, 81] width 4 height 4
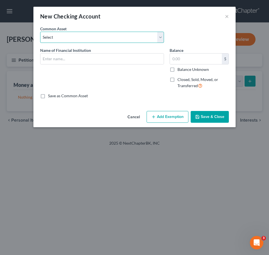
click at [116, 36] on select "Select Checking account" at bounding box center [102, 37] width 124 height 11
click at [40, 32] on select "Select Checking account" at bounding box center [102, 37] width 124 height 11
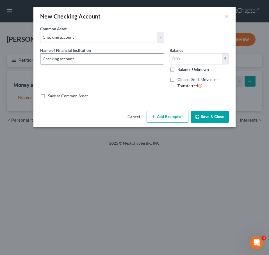
click at [125, 60] on input "Checking account" at bounding box center [101, 59] width 123 height 11
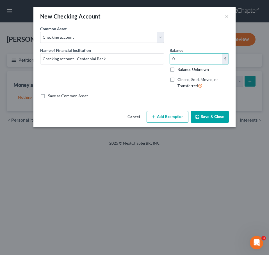
click at [204, 112] on button "Save & Close" at bounding box center [210, 117] width 38 height 12
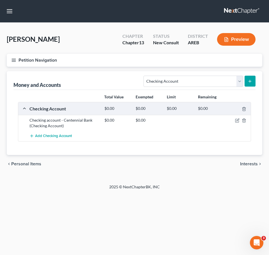
click at [220, 173] on div "Petition Navigation Case Dashboard Payments Invoices Payments Payments Credit R…" at bounding box center [134, 116] width 255 height 124
click at [232, 83] on select "Select Account Type Brokerage Cash on Hand Certificates of Deposit Checking Acc…" at bounding box center [192, 81] width 99 height 11
click at [145, 76] on select "Select Account Type Brokerage Cash on Hand Certificates of Deposit Checking Acc…" at bounding box center [192, 81] width 99 height 11
click at [251, 78] on button "submit" at bounding box center [249, 81] width 11 height 11
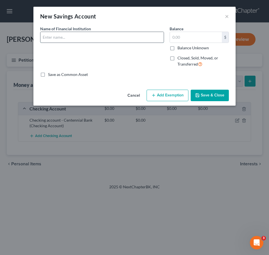
click at [104, 42] on input "text" at bounding box center [101, 37] width 123 height 11
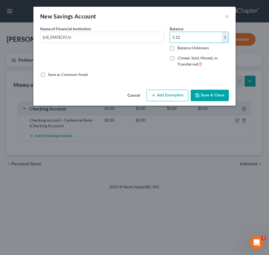
click at [217, 98] on button "Save & Close" at bounding box center [210, 96] width 38 height 12
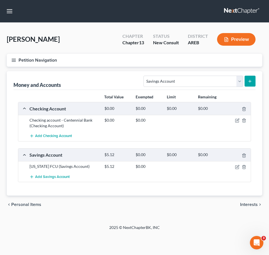
click at [250, 203] on span "Interests" at bounding box center [249, 205] width 18 height 4
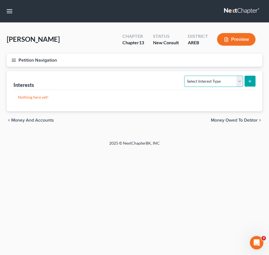
click at [214, 84] on select "Select Interest Type 401K Annuity Bond Education IRA Government Bond Government…" at bounding box center [213, 81] width 59 height 11
click at [245, 120] on span "Money Owed to Debtor" at bounding box center [234, 120] width 47 height 4
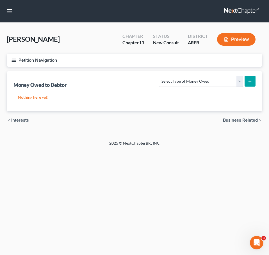
click at [221, 74] on div "Select Type of Money Owed Accounts Receivable Alimony Child Support Claims Agai…" at bounding box center [205, 81] width 99 height 15
click at [217, 80] on select "Select Type of Money Owed Accounts Receivable Alimony Child Support Claims Agai…" at bounding box center [201, 81] width 84 height 11
click at [160, 76] on select "Select Type of Money Owed Accounts Receivable Alimony Child Support Claims Agai…" at bounding box center [201, 81] width 84 height 11
click at [245, 84] on button "submit" at bounding box center [249, 81] width 11 height 11
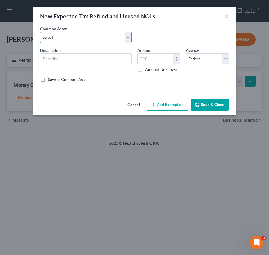
click at [101, 43] on select "Select Expected refund for 2024 tax refund" at bounding box center [85, 37] width 91 height 11
click at [40, 32] on select "Select Expected refund for 2024 tax refund" at bounding box center [85, 37] width 91 height 11
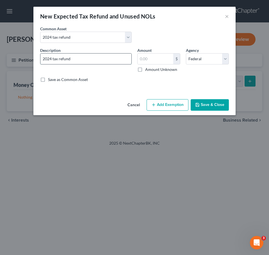
click at [102, 61] on input "2024 tax refund" at bounding box center [85, 59] width 91 height 11
click at [219, 104] on button "Save & Close" at bounding box center [210, 105] width 38 height 12
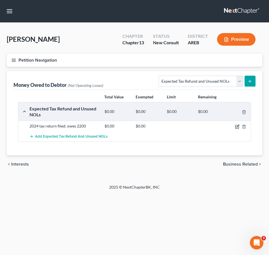
click at [238, 127] on icon "button" at bounding box center [237, 126] width 3 height 3
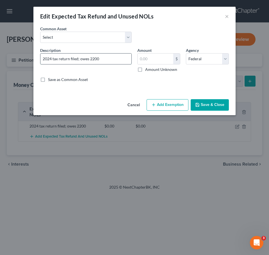
click at [93, 60] on input "2024 tax return filed; owes 2200" at bounding box center [85, 59] width 91 height 11
click at [215, 107] on button "Save & Close" at bounding box center [210, 105] width 38 height 12
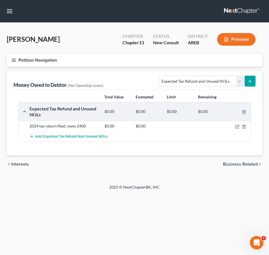
click at [244, 164] on span "Business Related" at bounding box center [240, 164] width 35 height 4
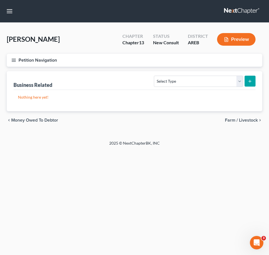
click at [245, 119] on span "Farm / Livestock" at bounding box center [241, 120] width 33 height 4
click at [238, 119] on span "Miscellaneous Property" at bounding box center [233, 120] width 47 height 4
click at [240, 122] on span "Property Analysis" at bounding box center [240, 120] width 36 height 4
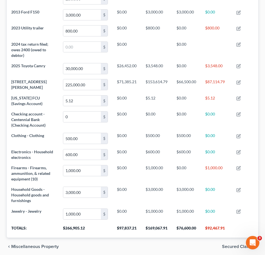
scroll to position [205, 0]
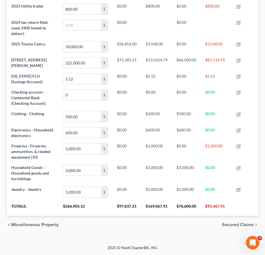
click at [244, 224] on span "Secured Claims" at bounding box center [238, 225] width 32 height 4
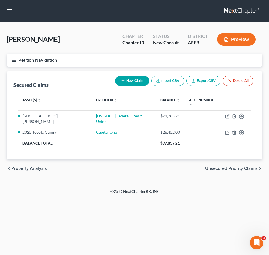
click at [234, 166] on span "Unsecured Priority Claims" at bounding box center [231, 168] width 53 height 4
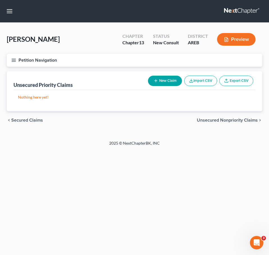
click at [230, 119] on span "Unsecured Nonpriority Claims" at bounding box center [227, 120] width 61 height 4
click at [249, 120] on span "Lawsuits" at bounding box center [249, 120] width 18 height 4
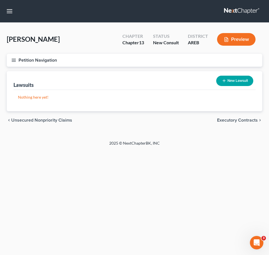
click at [249, 120] on span "Executory Contracts" at bounding box center [237, 120] width 41 height 4
click at [243, 120] on span "Codebtors" at bounding box center [247, 120] width 21 height 4
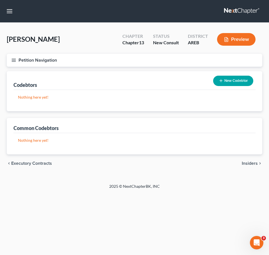
click at [252, 160] on div "chevron_left Executory Contracts Insiders chevron_right" at bounding box center [134, 164] width 255 height 18
click at [248, 163] on span "Insiders" at bounding box center [250, 163] width 16 height 4
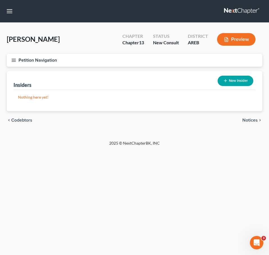
click at [253, 121] on span "Notices" at bounding box center [249, 120] width 15 height 4
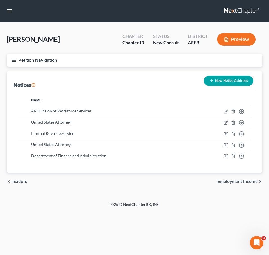
click at [237, 182] on span "Employment Income" at bounding box center [237, 182] width 40 height 4
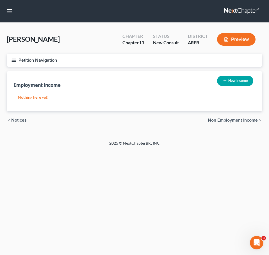
click at [250, 122] on span "Non Employment Income" at bounding box center [233, 120] width 50 height 4
click at [232, 75] on div "New Income" at bounding box center [235, 81] width 41 height 15
click at [233, 78] on button "New Income" at bounding box center [235, 81] width 36 height 10
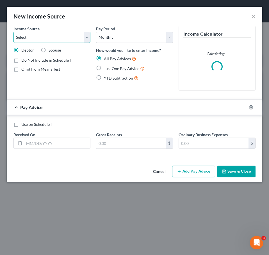
click at [77, 38] on select "Select Unemployment Disability (from employer) Pension Retirement Social Securi…" at bounding box center [51, 37] width 77 height 11
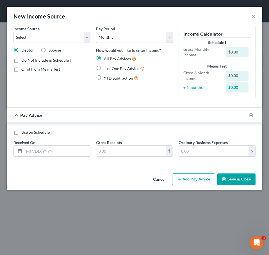
click at [49, 50] on label "Spouse" at bounding box center [55, 50] width 12 height 6
click at [51, 50] on input "Spouse" at bounding box center [53, 49] width 4 height 4
click at [45, 71] on span "Omit from Means Test" at bounding box center [40, 69] width 39 height 5
click at [27, 70] on input "Omit from Means Test" at bounding box center [26, 69] width 4 height 4
click at [70, 40] on select "Select Unemployment Disability (from employer) Pension Retirement Social Securi…" at bounding box center [51, 37] width 77 height 11
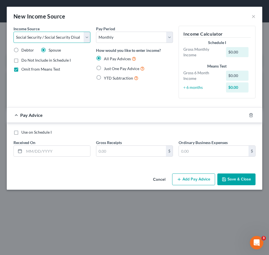
click at [13, 32] on select "Select Unemployment Disability (from employer) Pension Retirement Social Securi…" at bounding box center [51, 37] width 77 height 11
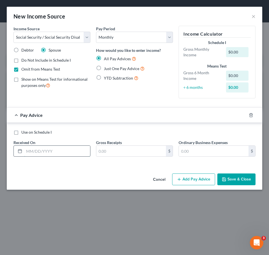
click at [57, 153] on input "text" at bounding box center [57, 151] width 66 height 11
click at [117, 72] on div "All Pay Advices Just One Pay Advice YTD Subtraction" at bounding box center [134, 69] width 77 height 26
click at [116, 70] on span "Just One Pay Advice" at bounding box center [121, 68] width 35 height 5
click at [110, 69] on input "Just One Pay Advice" at bounding box center [108, 67] width 4 height 4
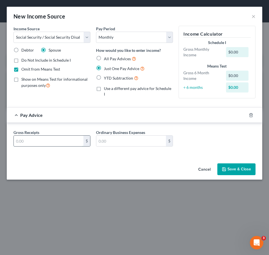
click at [49, 146] on input "text" at bounding box center [49, 141] width 70 height 11
click at [220, 168] on button "Save & Close" at bounding box center [236, 170] width 38 height 12
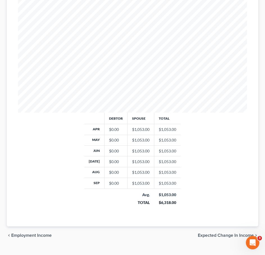
scroll to position [175, 0]
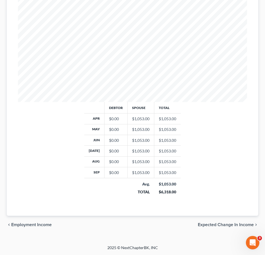
click at [37, 223] on span "Employment Income" at bounding box center [31, 225] width 40 height 4
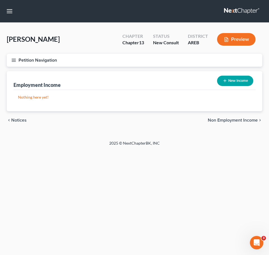
click at [235, 83] on button "New Income" at bounding box center [235, 81] width 36 height 10
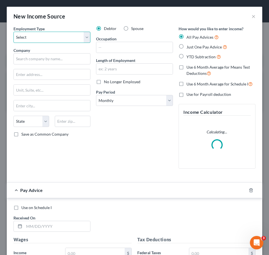
click at [72, 36] on select "Select Full or Part Time Employment Self Employment" at bounding box center [51, 37] width 77 height 11
click at [13, 32] on select "Select Full or Part Time Employment Self Employment" at bounding box center [51, 37] width 77 height 11
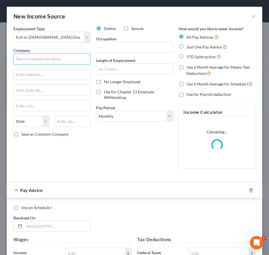
click at [49, 57] on input "text" at bounding box center [51, 58] width 77 height 11
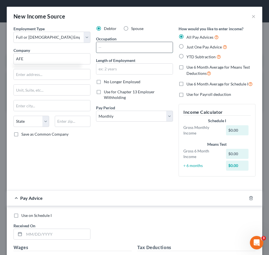
click at [116, 45] on input "text" at bounding box center [134, 47] width 76 height 11
click at [149, 49] on input "text" at bounding box center [134, 47] width 76 height 11
click at [151, 70] on input "text" at bounding box center [134, 69] width 76 height 11
click at [188, 48] on span "Just One Pay Advice" at bounding box center [203, 47] width 35 height 5
click at [189, 47] on input "Just One Pay Advice" at bounding box center [191, 46] width 4 height 4
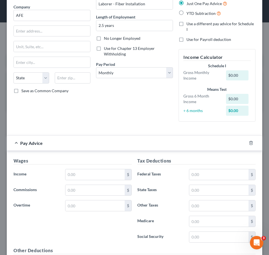
scroll to position [44, 0]
click at [127, 72] on select "Select Monthly Twice Monthly Every Other Week Weekly" at bounding box center [134, 72] width 77 height 11
click at [96, 67] on select "Select Monthly Twice Monthly Every Other Week Weekly" at bounding box center [134, 72] width 77 height 11
click at [132, 114] on div "Debtor Spouse Occupation Laborer - Fiber Installation Length of Employment 2.5 …" at bounding box center [134, 54] width 83 height 144
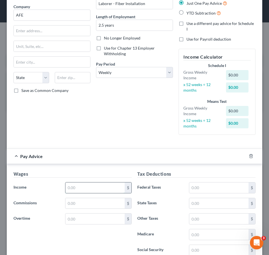
click at [94, 184] on input "text" at bounding box center [94, 188] width 59 height 11
click at [196, 184] on input "text" at bounding box center [218, 188] width 59 height 11
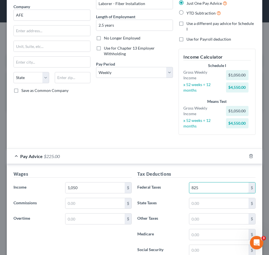
drag, startPoint x: 205, startPoint y: 191, endPoint x: 177, endPoint y: 189, distance: 27.9
click at [177, 189] on div "Federal Taxes 825 $" at bounding box center [196, 187] width 124 height 11
click at [138, 139] on div "Employment Type * Select Full or Part Time Employment Self Employment Company *…" at bounding box center [135, 63] width 248 height 162
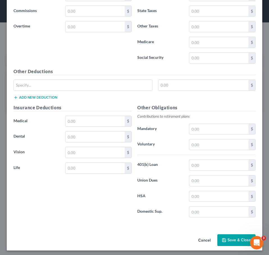
scroll to position [239, 0]
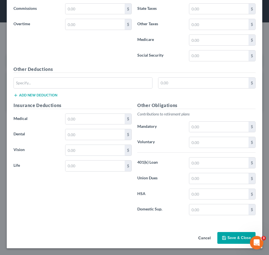
click at [225, 236] on button "Save & Close" at bounding box center [236, 238] width 38 height 12
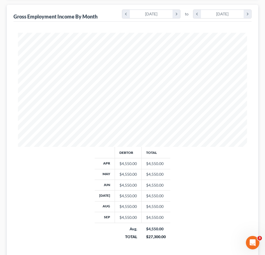
scroll to position [175, 0]
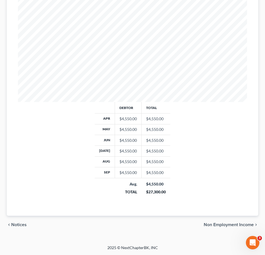
click at [232, 223] on span "Non Employment Income" at bounding box center [228, 225] width 50 height 4
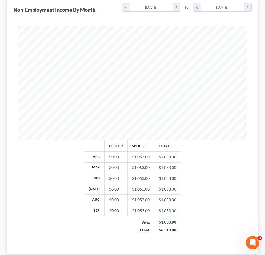
scroll to position [175, 0]
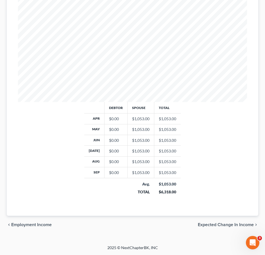
click at [227, 225] on span "Expected Change in Income" at bounding box center [226, 225] width 56 height 4
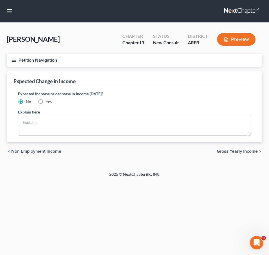
click at [244, 147] on div "chevron_left Non Employment Income Gross Yearly Income chevron_right" at bounding box center [134, 152] width 255 height 18
click at [239, 151] on span "Gross Yearly Income" at bounding box center [237, 151] width 41 height 4
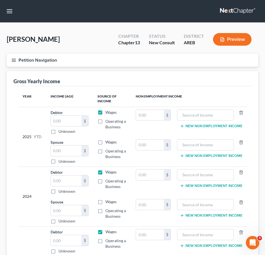
scroll to position [82, 0]
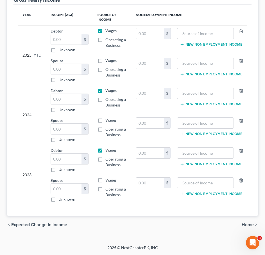
click at [247, 223] on span "Home" at bounding box center [247, 225] width 12 height 4
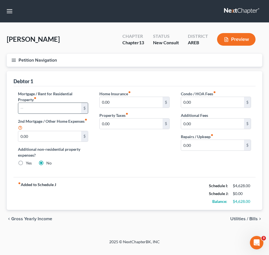
click at [27, 104] on input "text" at bounding box center [49, 108] width 63 height 11
click at [134, 148] on div "Home Insurance fiber_manual_record 0.00 $ Property Taxes fiber_manual_record 0.…" at bounding box center [134, 131] width 81 height 80
click at [126, 102] on input "0.00" at bounding box center [131, 102] width 63 height 11
click at [138, 106] on input "0.00" at bounding box center [131, 102] width 63 height 11
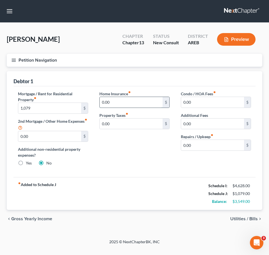
click at [138, 106] on input "0.00" at bounding box center [131, 102] width 63 height 11
click at [145, 141] on div "Home Insurance fiber_manual_record 484 $ Property Taxes fiber_manual_record 0.0…" at bounding box center [134, 131] width 81 height 80
click at [129, 126] on input "0.00" at bounding box center [131, 124] width 63 height 11
click at [131, 127] on input "0.00" at bounding box center [131, 124] width 63 height 11
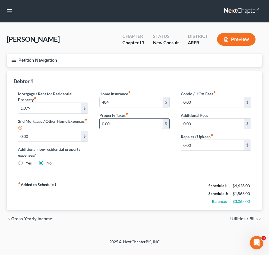
click at [131, 127] on input "0.00" at bounding box center [131, 124] width 63 height 11
click at [118, 182] on div "fiber_manual_record Added to Schedule J Schedule I: $4,628.00 Schedule J: $1,62…" at bounding box center [134, 193] width 242 height 33
click at [249, 219] on span "Utilities / Bills" at bounding box center [244, 219] width 28 height 4
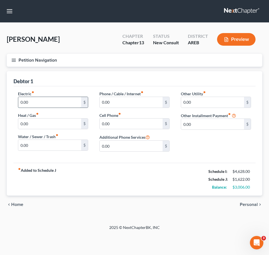
click at [46, 102] on input "0.00" at bounding box center [49, 102] width 63 height 11
click at [56, 150] on input "0.00" at bounding box center [49, 145] width 63 height 11
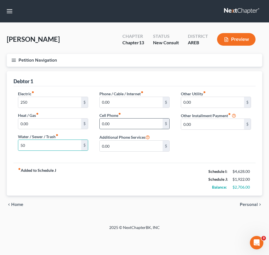
click at [152, 127] on input "0.00" at bounding box center [131, 124] width 63 height 11
click at [232, 137] on div "Other Utility fiber_manual_record 0.00 $ Other Installment Payment fiber_manual…" at bounding box center [215, 123] width 81 height 65
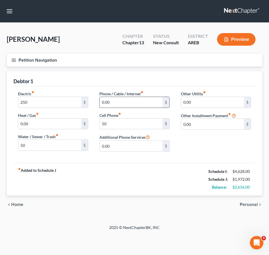
click at [134, 106] on input "0.00" at bounding box center [131, 102] width 63 height 11
click at [225, 158] on div "Electric fiber_manual_record 250 $ Heat / Gas fiber_manual_record 0.00 $ Water …" at bounding box center [134, 124] width 242 height 77
click at [243, 201] on div "chevron_left Home Personal chevron_right" at bounding box center [134, 205] width 255 height 18
click at [243, 206] on span "Personal" at bounding box center [249, 205] width 18 height 4
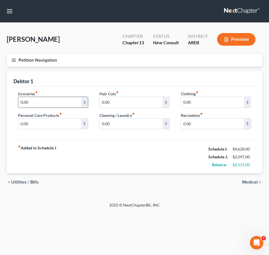
click at [43, 100] on input "0.00" at bounding box center [49, 102] width 63 height 11
click at [250, 179] on div "chevron_left Utilities / Bills Medical chevron_right" at bounding box center [134, 182] width 255 height 18
click at [250, 180] on span "Medical" at bounding box center [250, 182] width 16 height 4
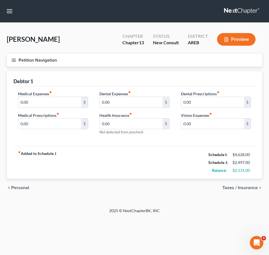
click at [250, 180] on div "chevron_left Personal Taxes / Insurance chevron_right" at bounding box center [134, 188] width 255 height 18
click at [45, 103] on input "0.00" at bounding box center [49, 102] width 63 height 11
click at [238, 187] on span "Taxes / Insurance" at bounding box center [239, 188] width 35 height 4
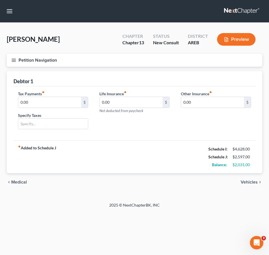
click at [248, 181] on span "Vehicles" at bounding box center [249, 182] width 17 height 4
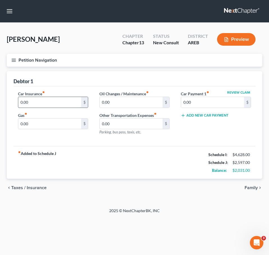
click at [56, 100] on input "0.00" at bounding box center [49, 102] width 63 height 11
click at [49, 123] on input "0.00" at bounding box center [49, 124] width 63 height 11
click at [250, 189] on span "Family" at bounding box center [250, 188] width 13 height 4
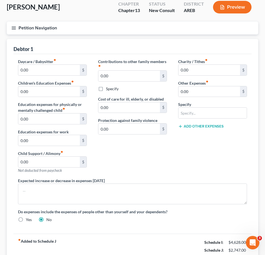
scroll to position [32, 0]
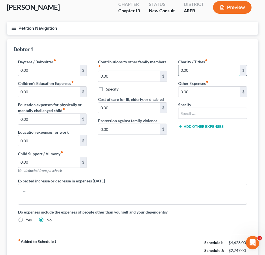
click at [193, 71] on input "0.00" at bounding box center [208, 70] width 61 height 11
click at [198, 72] on input "100" at bounding box center [208, 70] width 61 height 11
click at [198, 159] on div "Charity / Tithes fiber_manual_record 75 $ Other Expenses fiber_manual_record 0.…" at bounding box center [212, 118] width 80 height 119
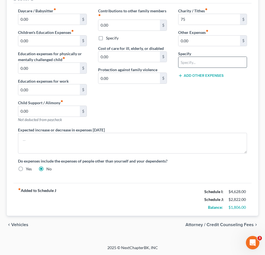
click at [194, 66] on input "text" at bounding box center [212, 62] width 68 height 11
click at [194, 44] on input "0.00" at bounding box center [208, 41] width 61 height 11
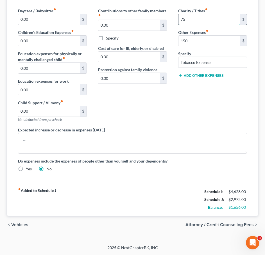
click at [185, 23] on input "75" at bounding box center [208, 19] width 61 height 11
click at [200, 91] on div "Charity / Tithes fiber_manual_record 100 $ Other Expenses fiber_manual_record 1…" at bounding box center [212, 67] width 80 height 119
click at [196, 74] on button "Add Other Expenses" at bounding box center [200, 76] width 45 height 4
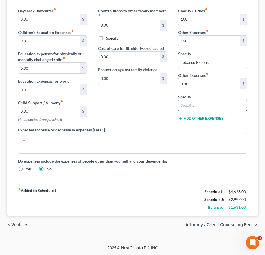
click at [201, 105] on input "text" at bounding box center [212, 105] width 68 height 11
click at [200, 86] on input "0.00" at bounding box center [208, 84] width 61 height 11
click at [138, 109] on div "Contributions to other family members fiber_manual_record 0.00 $ Specify Cost o…" at bounding box center [132, 67] width 80 height 119
click at [237, 222] on div "chevron_left Vehicles Attorney / Credit Counseling Fees chevron_right" at bounding box center [132, 225] width 251 height 18
click at [231, 224] on span "Attorney / Credit Counseling Fees" at bounding box center [219, 225] width 68 height 4
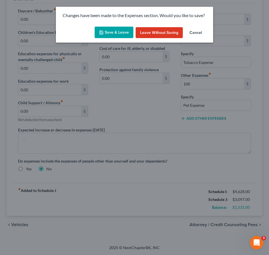
click at [115, 31] on button "Save & Leave" at bounding box center [114, 33] width 39 height 12
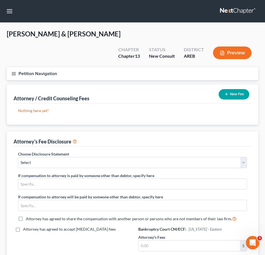
scroll to position [76, 0]
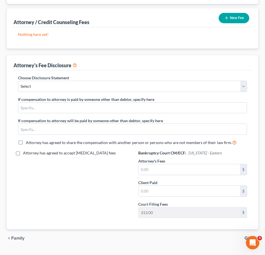
click at [251, 236] on span "Gifts" at bounding box center [248, 238] width 9 height 4
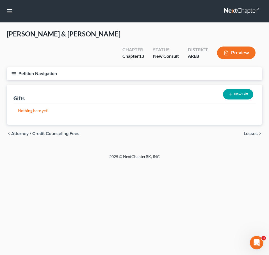
click at [250, 125] on div "chevron_left Attorney / Credit Counseling Fees Losses chevron_right" at bounding box center [134, 134] width 255 height 18
click at [247, 132] on span "Losses" at bounding box center [251, 134] width 14 height 4
click at [237, 132] on span "Environmental Hazards" at bounding box center [234, 134] width 47 height 4
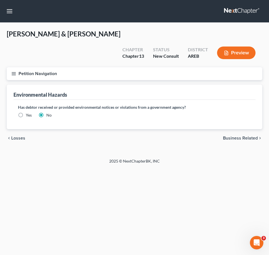
click at [235, 129] on div "chevron_left Losses Business Related chevron_right" at bounding box center [134, 138] width 255 height 18
click at [241, 136] on span "Business Related" at bounding box center [240, 138] width 35 height 4
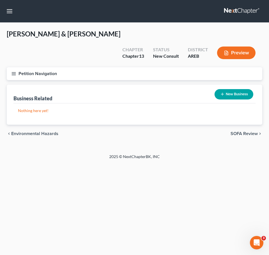
click at [244, 125] on div "chevron_left Environmental Hazards SOFA Review chevron_right" at bounding box center [134, 134] width 255 height 18
click at [238, 132] on span "SOFA Review" at bounding box center [243, 134] width 27 height 4
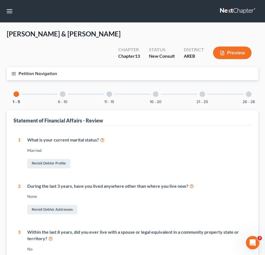
scroll to position [158, 0]
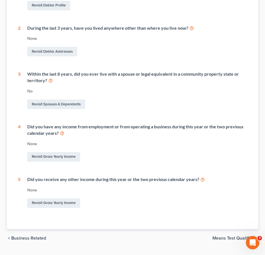
click at [227, 236] on span "Means Test Qualifier" at bounding box center [232, 238] width 41 height 4
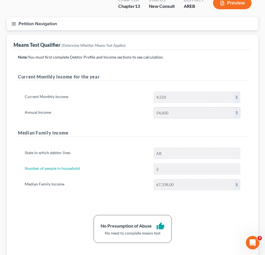
scroll to position [50, 0]
click at [134, 54] on p "Note: You must first complete Debtor Profile and Income sections to see calcula…" at bounding box center [132, 57] width 229 height 6
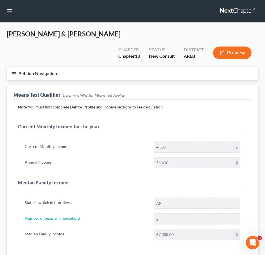
click at [13, 71] on icon "button" at bounding box center [13, 73] width 5 height 5
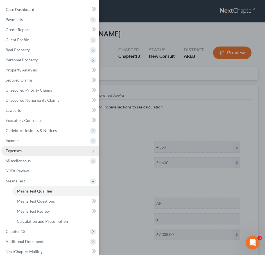
click at [21, 150] on span "Expenses" at bounding box center [14, 150] width 16 height 5
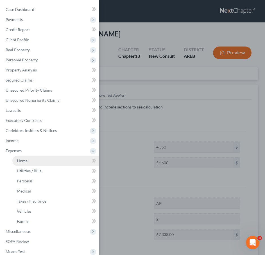
click at [29, 162] on link "Home" at bounding box center [55, 161] width 86 height 10
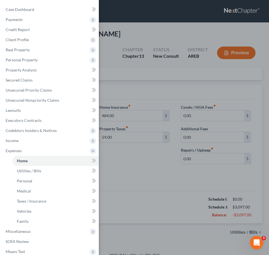
click at [163, 108] on div "Case Dashboard Payments Invoices Payments Payments Credit Report Client Profile" at bounding box center [134, 127] width 269 height 255
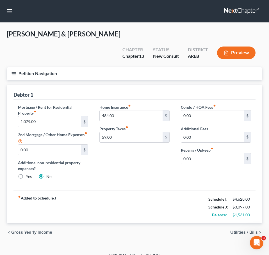
click at [209, 167] on div "Condo / HOA Fees fiber_manual_record 0.00 $ Additional Fees 0.00 $ Repairs / Up…" at bounding box center [215, 144] width 81 height 80
click at [247, 230] on span "Utilities / Bills" at bounding box center [244, 232] width 28 height 4
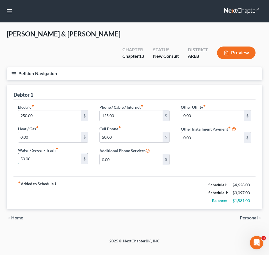
click at [58, 154] on input "50.00" at bounding box center [49, 159] width 63 height 11
click at [250, 216] on span "Personal" at bounding box center [249, 218] width 18 height 4
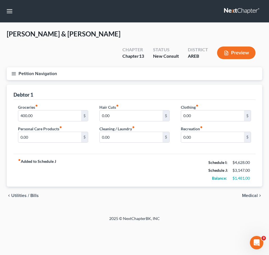
click at [35, 131] on div "Groceries fiber_manual_record 400.00 $ Personal Care Products fiber_manual_reco…" at bounding box center [52, 125] width 81 height 43
click at [32, 132] on input "0.00" at bounding box center [49, 137] width 63 height 11
click at [215, 187] on div "chevron_left Utilities / Bills Medical chevron_right" at bounding box center [134, 196] width 255 height 18
click at [13, 71] on icon "button" at bounding box center [13, 73] width 5 height 5
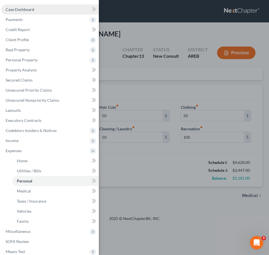
click at [33, 9] on span "Case Dashboard" at bounding box center [20, 9] width 29 height 5
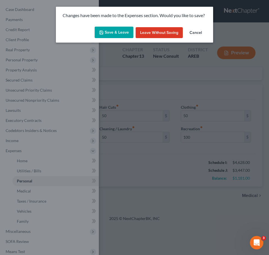
click at [119, 31] on button "Save & Leave" at bounding box center [114, 33] width 39 height 12
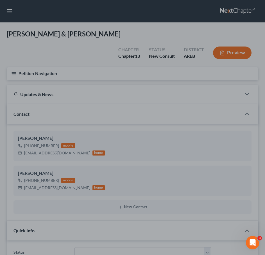
click at [181, 93] on div at bounding box center [132, 127] width 265 height 255
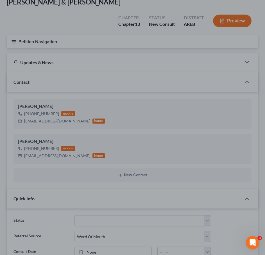
scroll to position [33, 0]
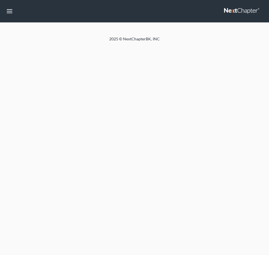
select select "0"
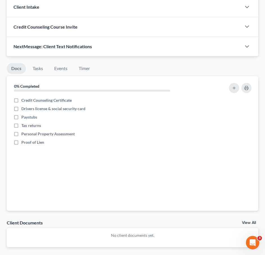
scroll to position [494, 0]
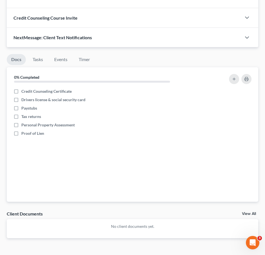
click at [249, 212] on link "View All" at bounding box center [249, 214] width 14 height 4
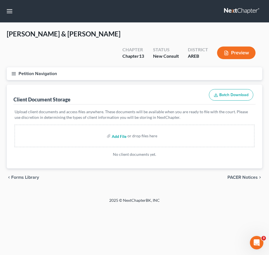
click at [119, 131] on input "file" at bounding box center [118, 136] width 13 height 10
type input "C:\fakepath\Consultation Worksheet MT Sturgeon.docx"
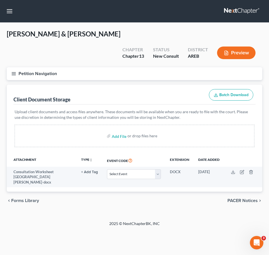
click at [11, 67] on button "Petition Navigation" at bounding box center [134, 73] width 255 height 13
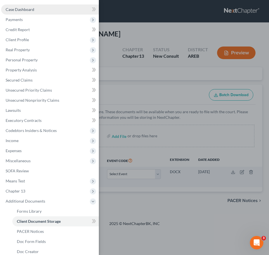
click at [24, 7] on link "Case Dashboard" at bounding box center [50, 9] width 98 height 10
select select "0"
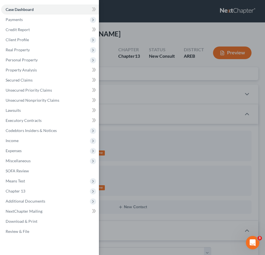
click at [143, 36] on div "Case Dashboard Payments Invoices Payments Payments Credit Report Client Profile" at bounding box center [132, 127] width 265 height 255
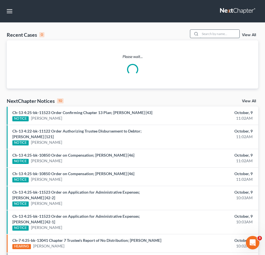
click at [215, 33] on input "search" at bounding box center [219, 34] width 39 height 8
type input "canser"
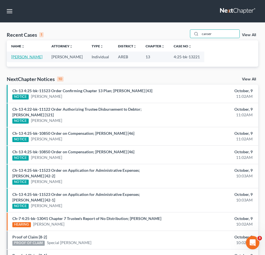
click at [34, 54] on link "[PERSON_NAME]" at bounding box center [26, 56] width 31 height 5
select select "6"
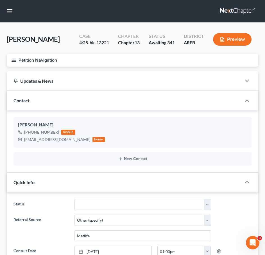
click at [8, 60] on button "Petition Navigation" at bounding box center [132, 60] width 251 height 13
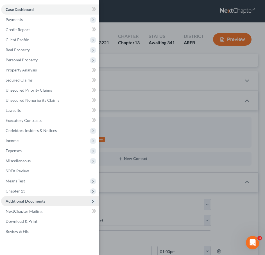
click at [59, 199] on span "Additional Documents" at bounding box center [50, 201] width 98 height 10
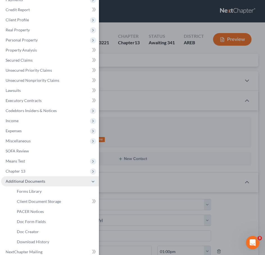
scroll to position [20, 0]
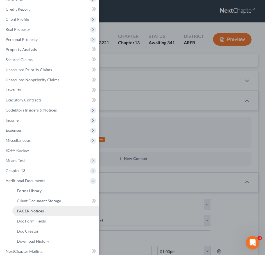
click at [32, 211] on span "PACER Notices" at bounding box center [30, 211] width 27 height 5
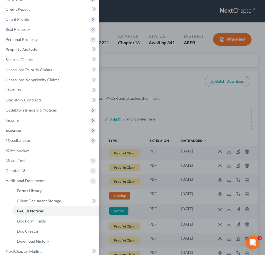
click at [157, 107] on div "Case Dashboard Payments Invoices Payments Payments Credit Report Client Profile" at bounding box center [132, 127] width 265 height 255
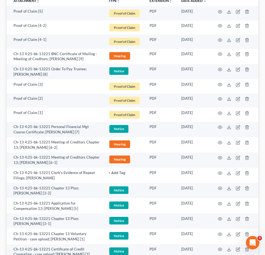
scroll to position [143, 0]
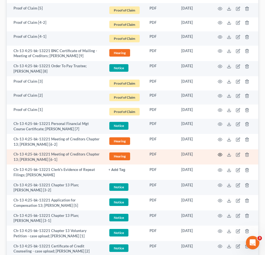
click at [221, 153] on icon "button" at bounding box center [220, 155] width 4 height 4
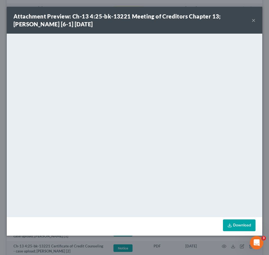
click at [254, 19] on button "×" at bounding box center [253, 20] width 4 height 7
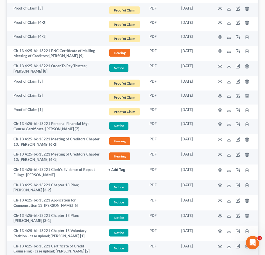
scroll to position [0, 0]
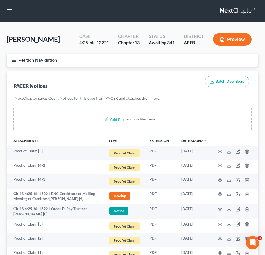
click at [10, 60] on button "Petition Navigation" at bounding box center [132, 60] width 251 height 13
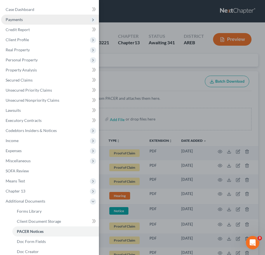
click at [15, 19] on span "Payments" at bounding box center [14, 19] width 17 height 5
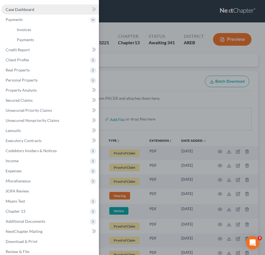
click at [18, 7] on link "Case Dashboard" at bounding box center [50, 9] width 98 height 10
select select "6"
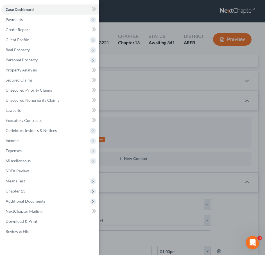
click at [163, 73] on div "Case Dashboard Payments Invoices Payments Payments Credit Report Client Profile" at bounding box center [132, 127] width 265 height 255
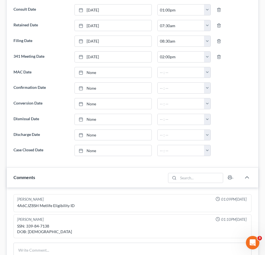
scroll to position [244, 0]
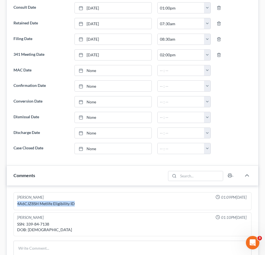
drag, startPoint x: 80, startPoint y: 203, endPoint x: 16, endPoint y: 205, distance: 64.0
click at [16, 205] on div "Ben D. Perry 01:09PM, 09/11/2025 4A6CJZ8SH Metlife Eligibility ID" at bounding box center [132, 202] width 238 height 18
drag, startPoint x: 51, startPoint y: 231, endPoint x: 17, endPoint y: 203, distance: 44.0
click at [17, 203] on ng-include "Ben D. Perry 01:09PM, 09/11/2025 4A6CJZ8SH Metlife Eligibility ID Mary Evans 01…" at bounding box center [132, 215] width 238 height 44
copy ng-include "4A6CJZ8SH Metlife Eligibility ID Mary Evans 01:10PM, 09/15/2025 SSN: 339-84-713…"
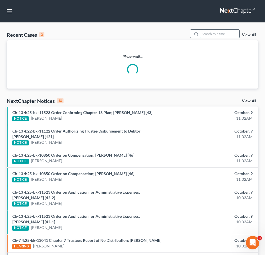
click at [223, 34] on input "search" at bounding box center [219, 34] width 39 height 8
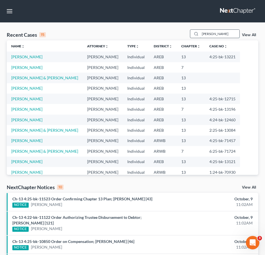
type input "winters"
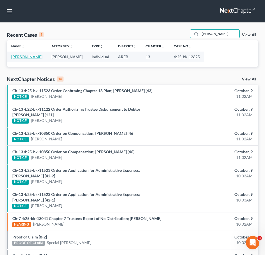
click at [25, 57] on link "[PERSON_NAME]" at bounding box center [26, 56] width 31 height 5
select select "9"
select select "6"
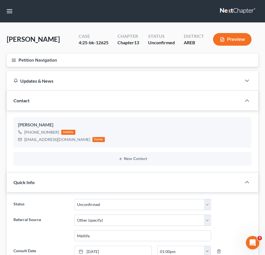
click at [11, 60] on icon "button" at bounding box center [13, 60] width 5 height 5
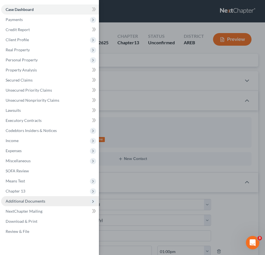
click at [53, 202] on span "Additional Documents" at bounding box center [50, 201] width 98 height 10
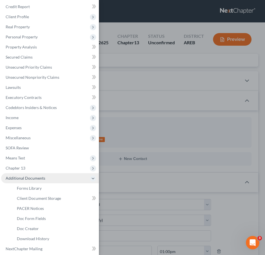
scroll to position [26, 0]
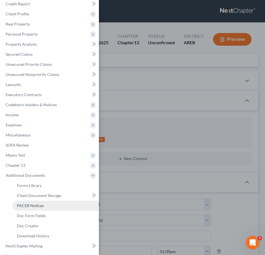
click at [25, 209] on link "PACER Notices" at bounding box center [55, 206] width 86 height 10
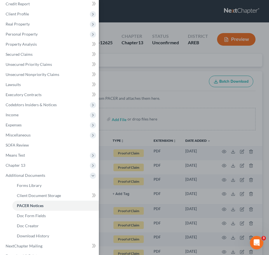
click at [154, 79] on div "Case Dashboard Payments Invoices Payments Payments Credit Report Client Profile" at bounding box center [134, 127] width 269 height 255
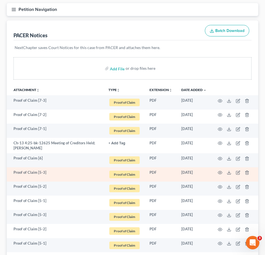
scroll to position [51, 0]
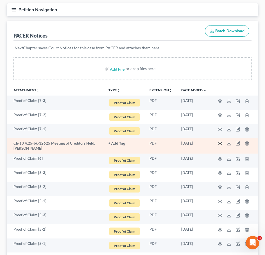
click at [221, 143] on icon "button" at bounding box center [220, 143] width 4 height 4
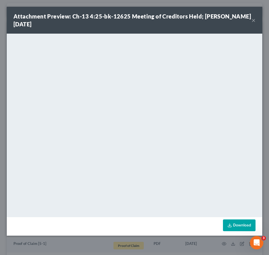
click at [253, 19] on button "×" at bounding box center [253, 20] width 4 height 7
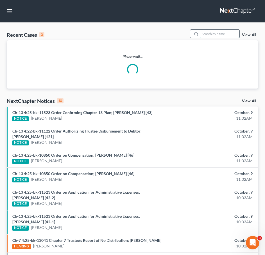
click at [219, 33] on input "search" at bounding box center [219, 34] width 39 height 8
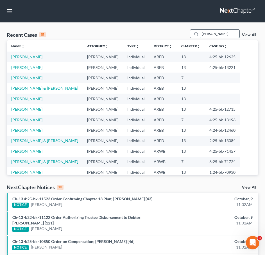
type input "seigrist"
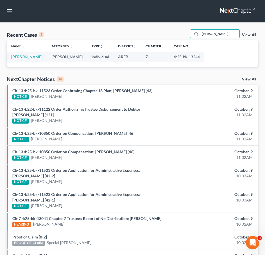
click at [29, 54] on td "[PERSON_NAME]" at bounding box center [27, 57] width 40 height 10
click at [24, 59] on link "[PERSON_NAME]" at bounding box center [26, 56] width 31 height 5
select select "2"
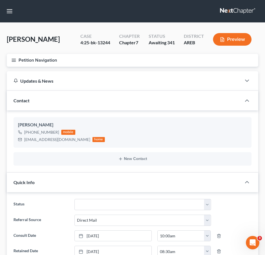
click at [14, 61] on line "button" at bounding box center [14, 61] width 4 height 0
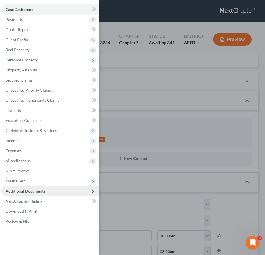
click at [36, 193] on span "Additional Documents" at bounding box center [26, 191] width 40 height 5
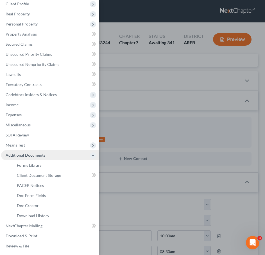
scroll to position [36, 0]
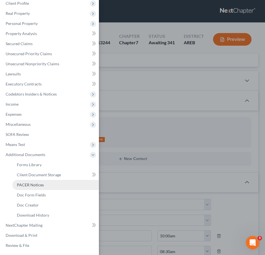
click at [27, 190] on link "PACER Notices" at bounding box center [55, 185] width 86 height 10
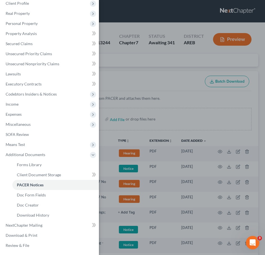
click at [163, 99] on div "Case Dashboard Payments Invoices Payments Payments Credit Report Client Profile" at bounding box center [132, 127] width 265 height 255
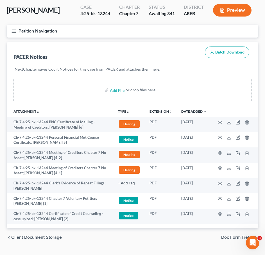
scroll to position [29, 0]
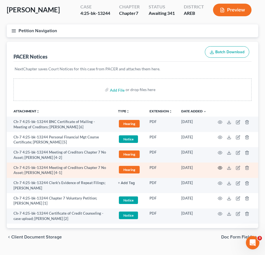
click at [218, 168] on icon "button" at bounding box center [220, 168] width 4 height 4
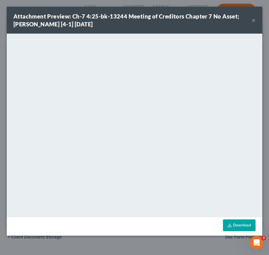
click at [254, 20] on button "×" at bounding box center [253, 20] width 4 height 7
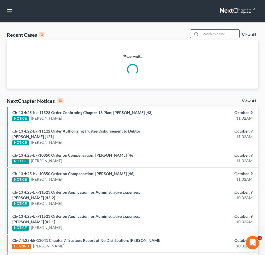
click at [209, 35] on input "search" at bounding box center [219, 34] width 39 height 8
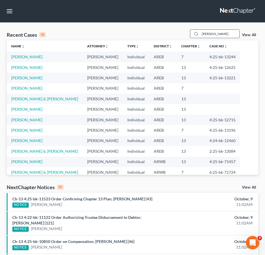
type input "freeman"
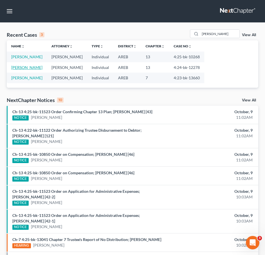
click at [33, 67] on link "[PERSON_NAME]" at bounding box center [26, 67] width 31 height 5
select select "6"
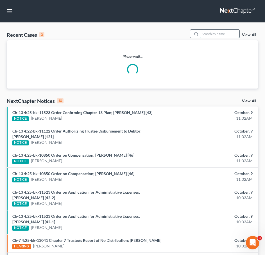
click at [219, 31] on input "search" at bounding box center [219, 34] width 39 height 8
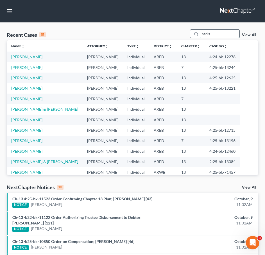
type input "parks"
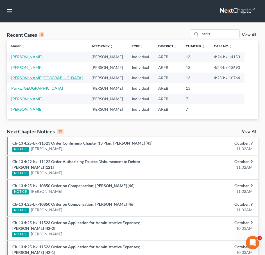
click at [23, 76] on link "[PERSON_NAME][GEOGRAPHIC_DATA]" at bounding box center [46, 78] width 71 height 5
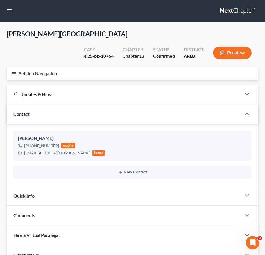
click at [10, 67] on button "Petition Navigation" at bounding box center [132, 73] width 251 height 13
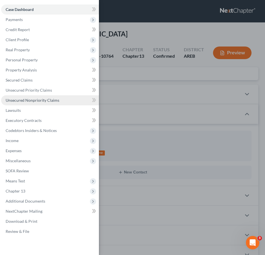
click at [29, 103] on link "Unsecured Nonpriority Claims" at bounding box center [50, 100] width 98 height 10
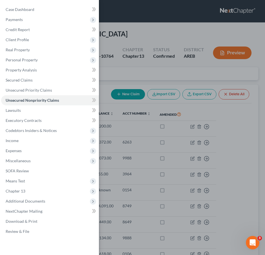
click at [167, 63] on div "Case Dashboard Payments Invoices Payments Payments Credit Report Client Profile" at bounding box center [132, 127] width 265 height 255
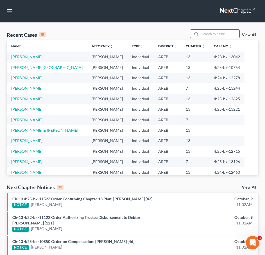
click at [216, 35] on input "search" at bounding box center [219, 34] width 39 height 8
type input "murphy"
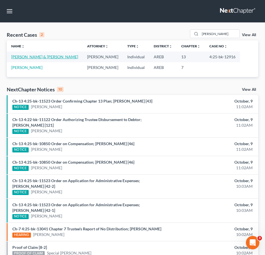
click at [42, 57] on link "[PERSON_NAME] & [PERSON_NAME]" at bounding box center [44, 56] width 67 height 5
select select "2"
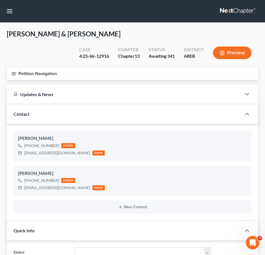
drag, startPoint x: 14, startPoint y: 73, endPoint x: 29, endPoint y: 122, distance: 51.0
click at [14, 73] on icon "button" at bounding box center [13, 73] width 5 height 5
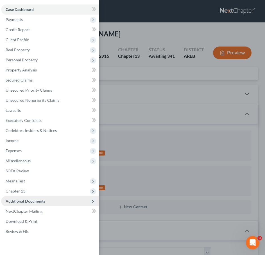
click at [48, 202] on span "Additional Documents" at bounding box center [50, 201] width 98 height 10
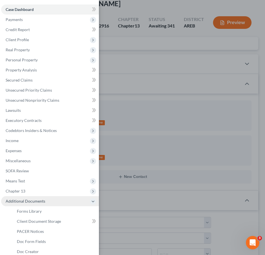
scroll to position [32, 0]
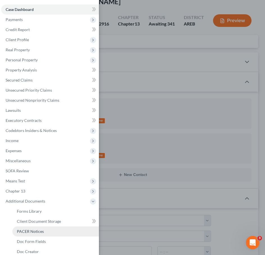
click at [39, 230] on span "PACER Notices" at bounding box center [30, 231] width 27 height 5
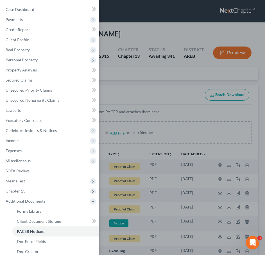
click at [135, 95] on div "Case Dashboard Payments Invoices Payments Payments Credit Report Client Profile" at bounding box center [132, 127] width 265 height 255
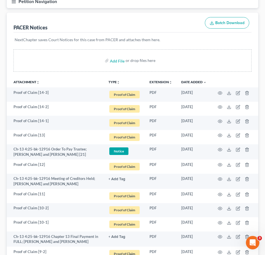
scroll to position [72, 0]
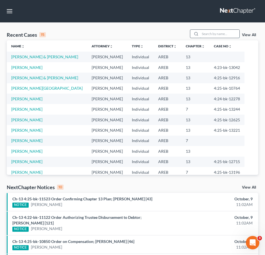
click at [229, 31] on input "search" at bounding box center [219, 34] width 39 height 8
type input "curenton"
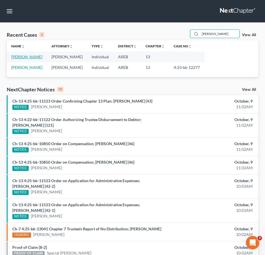
click at [34, 57] on link "[PERSON_NAME]" at bounding box center [26, 56] width 31 height 5
select select "1"
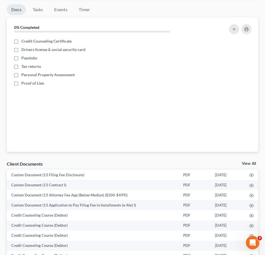
scroll to position [86, 0]
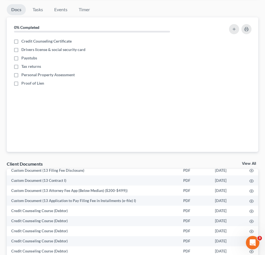
drag, startPoint x: 248, startPoint y: 164, endPoint x: 189, endPoint y: 144, distance: 63.0
click at [248, 164] on link "View All" at bounding box center [249, 164] width 14 height 4
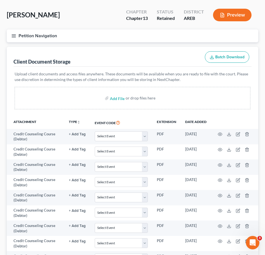
scroll to position [24, 0]
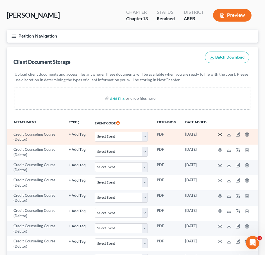
click at [219, 135] on icon "button" at bounding box center [220, 134] width 4 height 4
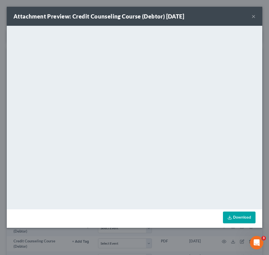
click at [253, 16] on button "×" at bounding box center [253, 16] width 4 height 7
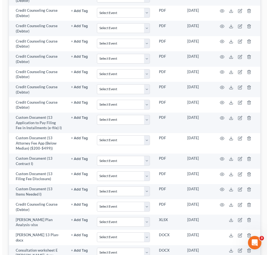
scroll to position [334, 0]
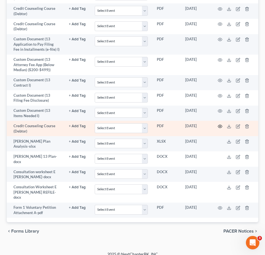
click at [221, 127] on icon "button" at bounding box center [220, 126] width 4 height 4
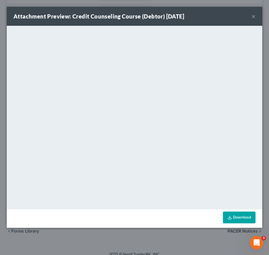
click at [253, 17] on button "×" at bounding box center [253, 16] width 4 height 7
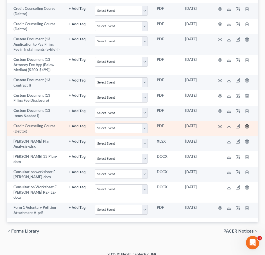
click at [247, 125] on polyline "button" at bounding box center [246, 125] width 3 height 0
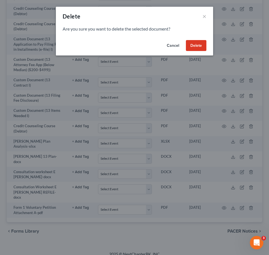
click at [198, 46] on button "Delete" at bounding box center [196, 45] width 20 height 11
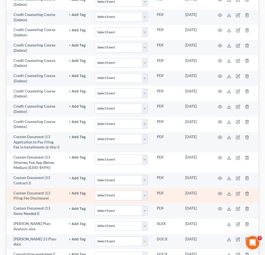
scroll to position [235, 0]
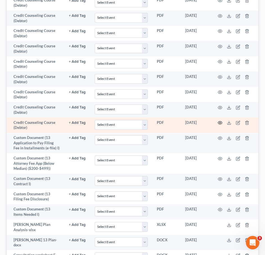
click at [221, 122] on icon "button" at bounding box center [220, 123] width 4 height 3
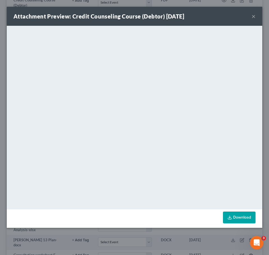
click at [254, 17] on button "×" at bounding box center [253, 16] width 4 height 7
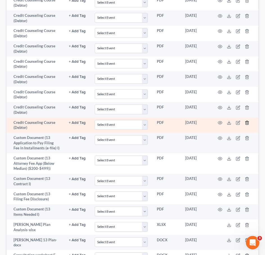
click at [248, 122] on icon "button" at bounding box center [246, 123] width 3 height 4
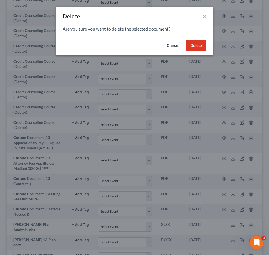
click at [195, 46] on button "Delete" at bounding box center [196, 45] width 20 height 11
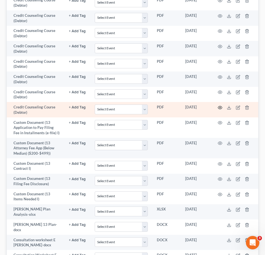
click at [219, 107] on icon "button" at bounding box center [220, 108] width 4 height 4
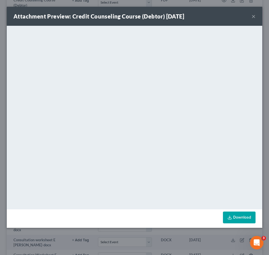
click at [253, 19] on button "×" at bounding box center [253, 16] width 4 height 7
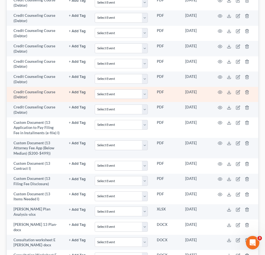
click at [222, 91] on td at bounding box center [234, 94] width 47 height 15
click at [221, 91] on icon "button" at bounding box center [220, 92] width 4 height 3
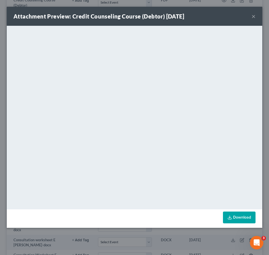
click at [253, 19] on button "×" at bounding box center [253, 16] width 4 height 7
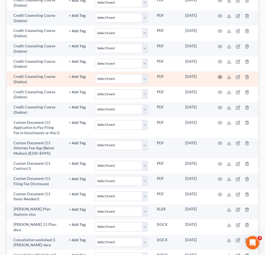
click at [219, 77] on circle "button" at bounding box center [219, 77] width 1 height 1
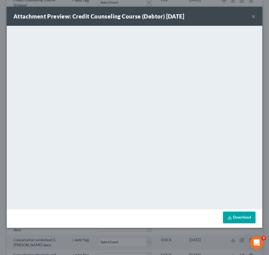
click at [254, 16] on button "×" at bounding box center [253, 16] width 4 height 7
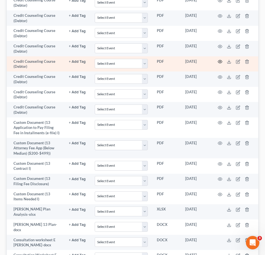
click at [219, 60] on icon "button" at bounding box center [220, 62] width 4 height 4
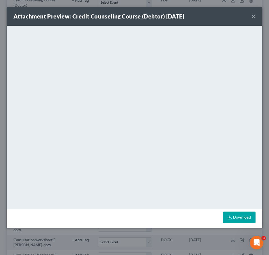
click at [251, 14] on div "Attachment Preview: Credit Counseling Course (Debtor) 09/11/2025 ×" at bounding box center [134, 16] width 255 height 19
click at [254, 14] on button "×" at bounding box center [253, 16] width 4 height 7
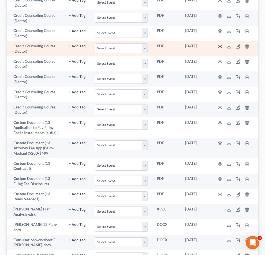
click at [220, 45] on icon "button" at bounding box center [220, 46] width 4 height 3
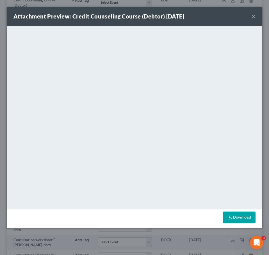
click at [249, 17] on div "Attachment Preview: Credit Counseling Course (Debtor) 09/11/2025 ×" at bounding box center [134, 16] width 255 height 19
click at [252, 16] on button "×" at bounding box center [253, 16] width 4 height 7
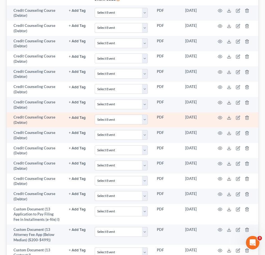
scroll to position [148, 0]
click at [221, 117] on icon "button" at bounding box center [220, 118] width 4 height 3
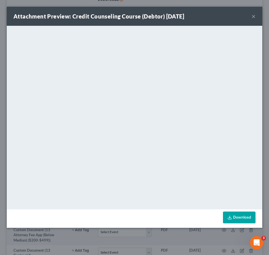
click at [254, 13] on button "×" at bounding box center [253, 16] width 4 height 7
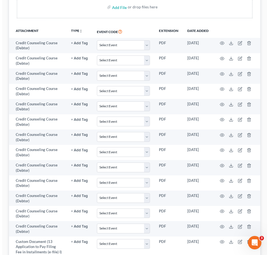
scroll to position [115, 0]
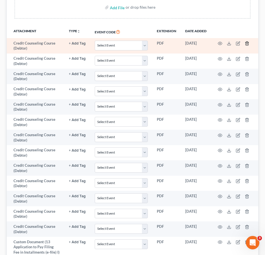
click at [247, 42] on icon "button" at bounding box center [246, 44] width 3 height 4
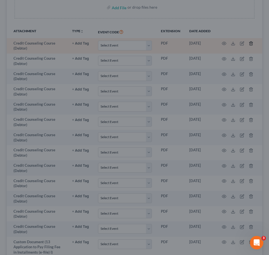
click at [247, 42] on div "Delete × Are you sure you want to delete the selected document? Cancel Delete" at bounding box center [134, 127] width 269 height 255
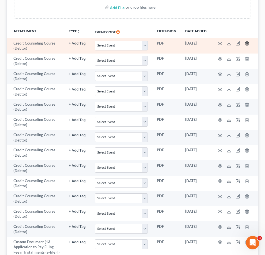
click at [248, 43] on icon "button" at bounding box center [246, 44] width 3 height 4
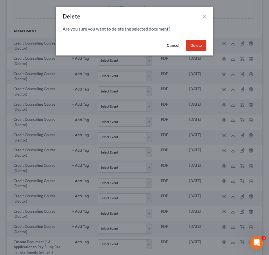
click at [200, 46] on button "Delete" at bounding box center [196, 45] width 20 height 11
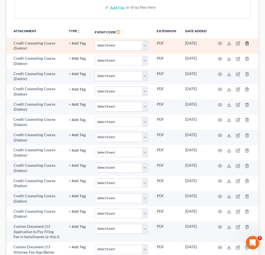
click at [245, 43] on icon "button" at bounding box center [246, 44] width 3 height 4
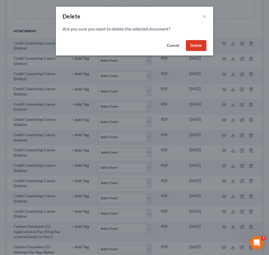
click at [198, 45] on button "Delete" at bounding box center [196, 45] width 20 height 11
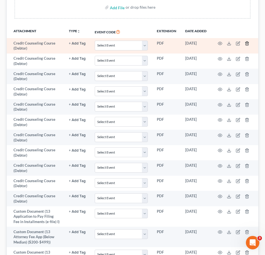
click at [245, 44] on icon "button" at bounding box center [246, 44] width 3 height 4
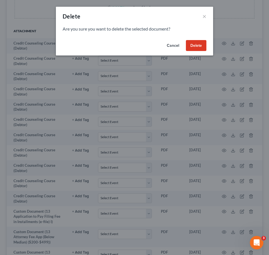
click at [197, 45] on button "Delete" at bounding box center [196, 45] width 20 height 11
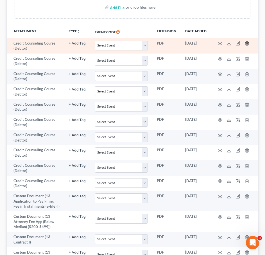
click at [246, 42] on icon "button" at bounding box center [246, 44] width 3 height 4
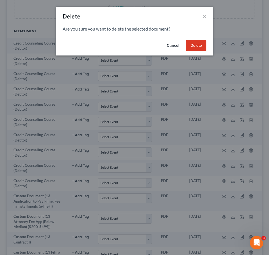
click at [192, 47] on button "Delete" at bounding box center [196, 45] width 20 height 11
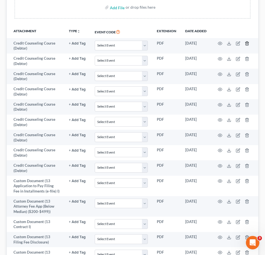
click at [246, 45] on icon "button" at bounding box center [246, 43] width 4 height 4
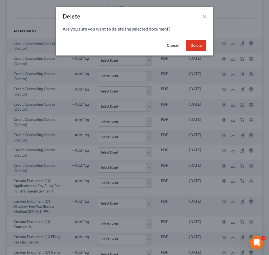
click at [199, 47] on button "Delete" at bounding box center [196, 45] width 20 height 11
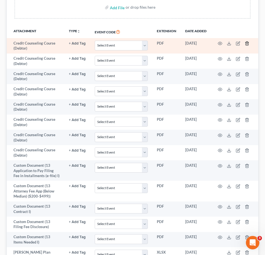
click at [247, 45] on icon "button" at bounding box center [246, 44] width 3 height 4
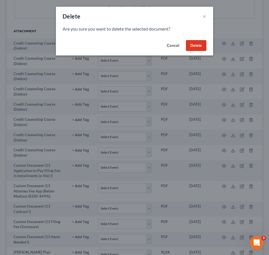
click at [202, 47] on button "Delete" at bounding box center [196, 45] width 20 height 11
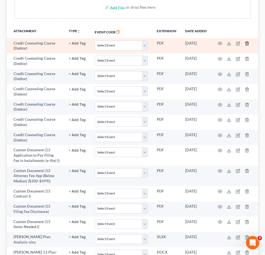
click at [244, 44] on icon "button" at bounding box center [246, 43] width 4 height 4
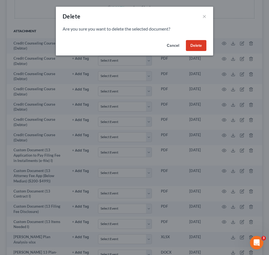
click at [200, 42] on button "Delete" at bounding box center [196, 45] width 20 height 11
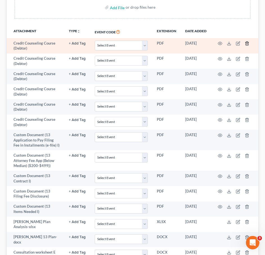
click at [248, 42] on icon "button" at bounding box center [246, 43] width 4 height 4
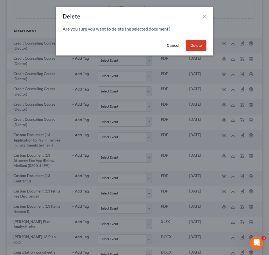
click at [200, 46] on button "Delete" at bounding box center [196, 45] width 20 height 11
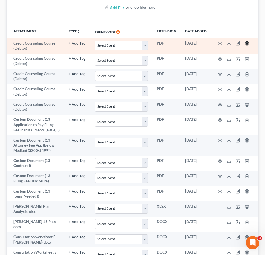
click at [247, 42] on polyline "button" at bounding box center [246, 42] width 3 height 0
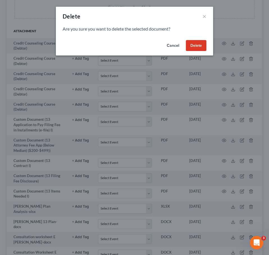
click at [200, 44] on button "Delete" at bounding box center [196, 45] width 20 height 11
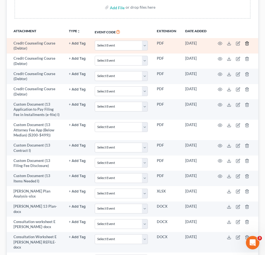
click at [246, 42] on icon "button" at bounding box center [246, 44] width 3 height 4
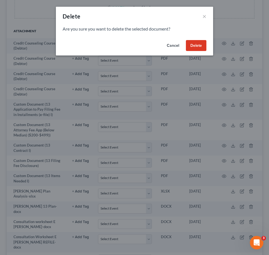
click at [199, 47] on button "Delete" at bounding box center [196, 45] width 20 height 11
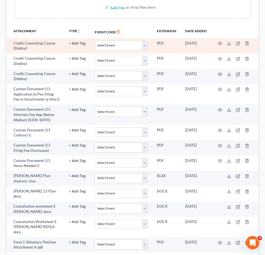
click at [244, 43] on td at bounding box center [234, 45] width 47 height 15
click at [245, 42] on icon "button" at bounding box center [246, 43] width 4 height 4
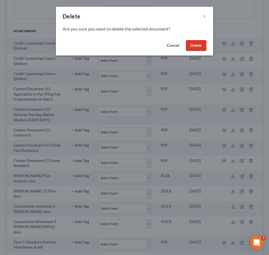
click at [196, 40] on button "Delete" at bounding box center [196, 45] width 20 height 11
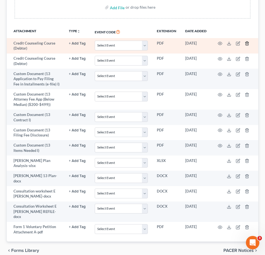
click at [246, 42] on icon "button" at bounding box center [246, 43] width 4 height 4
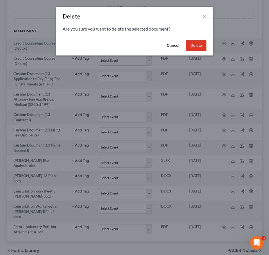
click at [200, 45] on button "Delete" at bounding box center [196, 45] width 20 height 11
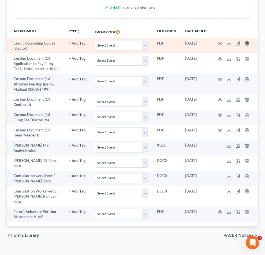
click at [246, 42] on polyline "button" at bounding box center [246, 42] width 3 height 0
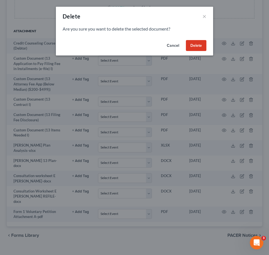
click at [190, 49] on button "Delete" at bounding box center [196, 45] width 20 height 11
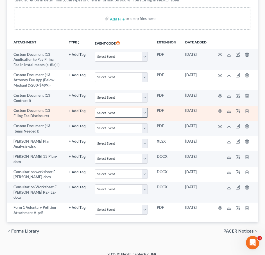
scroll to position [0, 0]
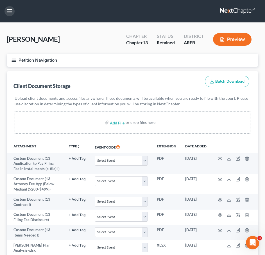
click at [8, 10] on button "button" at bounding box center [9, 11] width 10 height 10
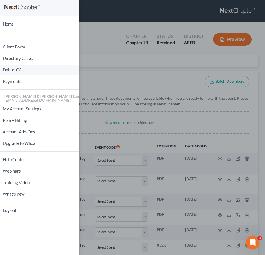
click at [12, 68] on link "DebtorCC" at bounding box center [39, 70] width 79 height 10
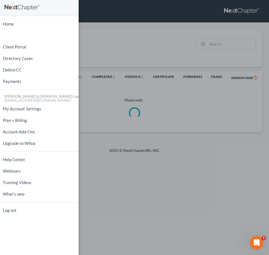
click at [224, 44] on div "Home New Case Client Portal Directory Cases DebtorCC Payments Lambert & Perry L…" at bounding box center [134, 127] width 269 height 255
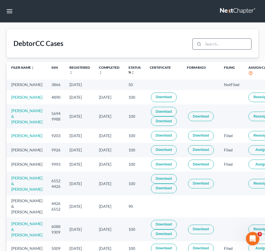
click at [222, 44] on input "search" at bounding box center [227, 44] width 48 height 11
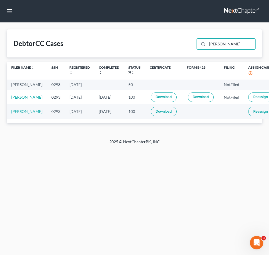
type input "curenton"
click at [139, 38] on div "DebtorCC Cases curenton" at bounding box center [134, 43] width 255 height 28
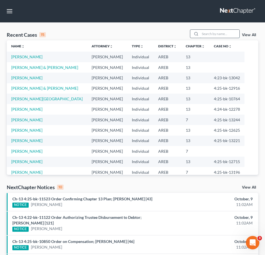
click at [212, 34] on input "search" at bounding box center [219, 34] width 39 height 8
type input "brown"
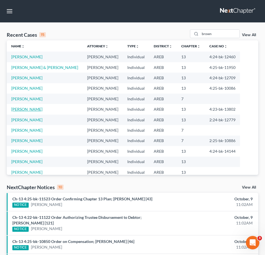
click at [32, 109] on link "[PERSON_NAME]" at bounding box center [26, 109] width 31 height 5
select select "1"
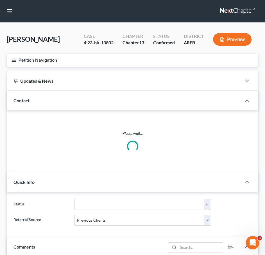
click at [16, 60] on icon "button" at bounding box center [13, 60] width 5 height 5
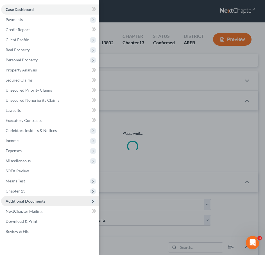
click at [47, 202] on span "Additional Documents" at bounding box center [50, 201] width 98 height 10
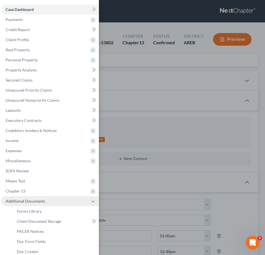
scroll to position [10, 0]
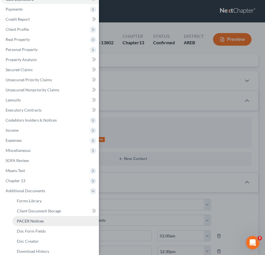
click at [32, 222] on span "PACER Notices" at bounding box center [30, 221] width 27 height 5
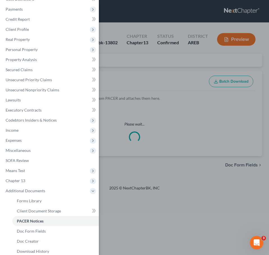
click at [168, 79] on div "Case Dashboard Payments Invoices Payments Payments Credit Report Client Profile" at bounding box center [134, 127] width 269 height 255
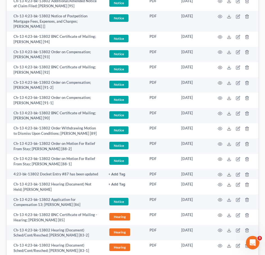
scroll to position [166, 0]
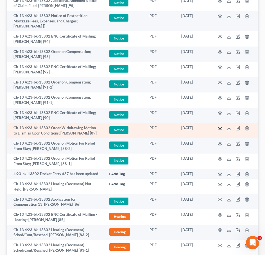
click at [220, 129] on icon "button" at bounding box center [220, 128] width 4 height 4
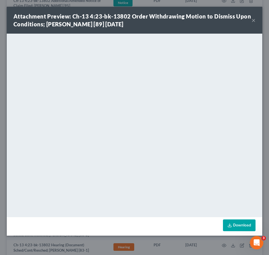
click at [253, 22] on button "×" at bounding box center [253, 20] width 4 height 7
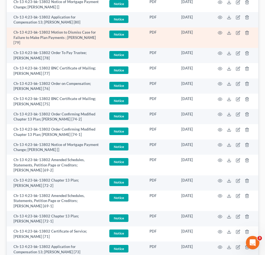
scroll to position [441, 0]
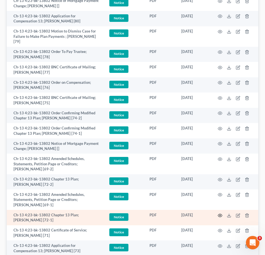
click at [219, 216] on circle "button" at bounding box center [219, 215] width 1 height 1
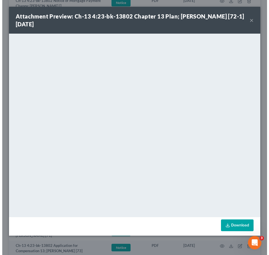
scroll to position [436, 0]
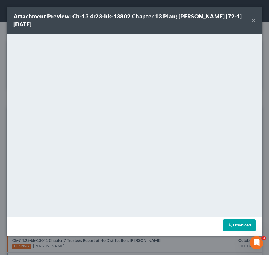
click at [255, 19] on button "×" at bounding box center [253, 20] width 4 height 7
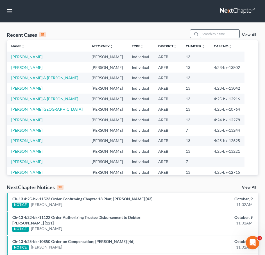
click at [220, 33] on input "search" at bounding box center [219, 34] width 39 height 8
type input "scarbrough"
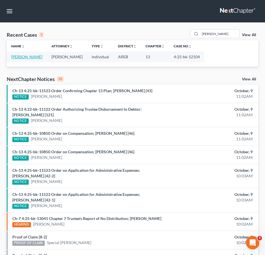
click at [31, 59] on link "[PERSON_NAME]" at bounding box center [26, 56] width 31 height 5
select select "3"
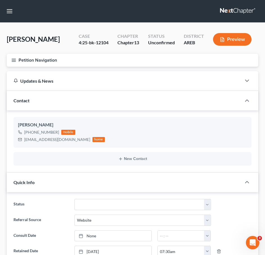
click at [12, 59] on icon "button" at bounding box center [13, 60] width 5 height 5
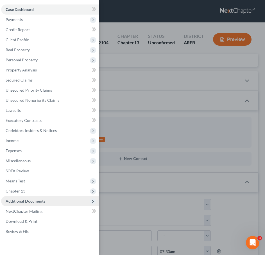
click at [39, 202] on span "Additional Documents" at bounding box center [26, 201] width 40 height 5
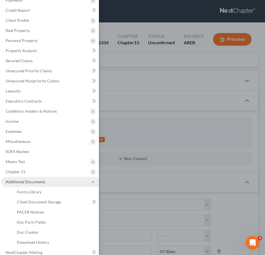
scroll to position [20, 0]
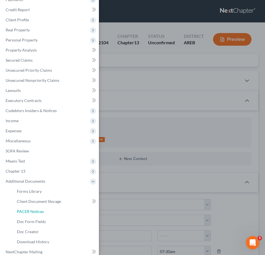
click at [28, 210] on span "PACER Notices" at bounding box center [30, 211] width 27 height 5
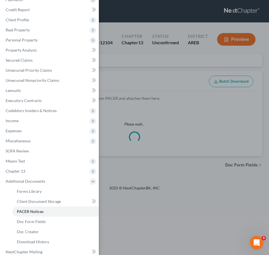
click at [162, 68] on div "Case Dashboard Payments Invoices Payments Payments Credit Report Client Profile" at bounding box center [134, 127] width 269 height 255
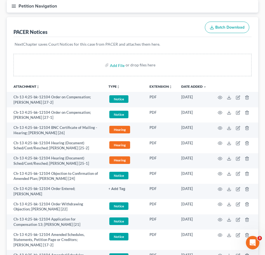
scroll to position [54, 0]
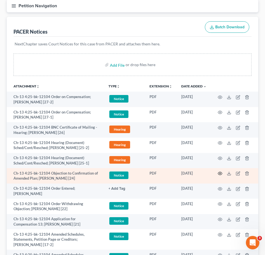
click at [221, 174] on icon "button" at bounding box center [220, 173] width 4 height 4
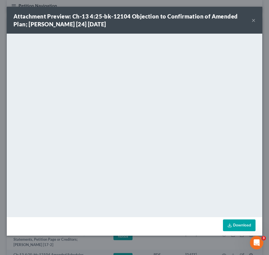
click at [250, 22] on div "Attachment Preview: Ch-13 4:25-bk-12104 Objection to Confirmation of Amended Pl…" at bounding box center [132, 20] width 238 height 16
click at [254, 20] on button "×" at bounding box center [253, 20] width 4 height 7
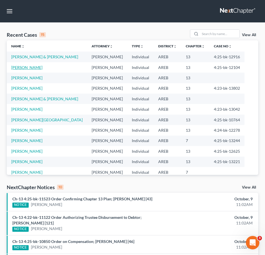
click at [27, 70] on link "[PERSON_NAME]" at bounding box center [26, 67] width 31 height 5
select select "3"
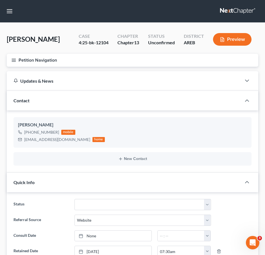
click at [14, 64] on button "Petition Navigation" at bounding box center [132, 60] width 251 height 13
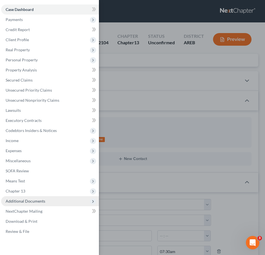
click at [51, 202] on span "Additional Documents" at bounding box center [50, 201] width 98 height 10
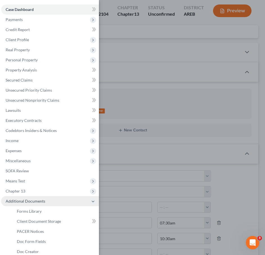
scroll to position [29, 0]
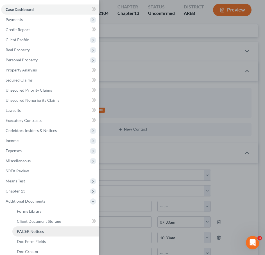
click at [36, 232] on span "PACER Notices" at bounding box center [30, 231] width 27 height 5
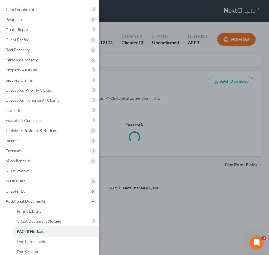
click at [156, 67] on div "Case Dashboard Payments Invoices Payments Payments Credit Report Client Profile" at bounding box center [134, 127] width 269 height 255
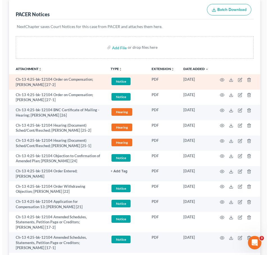
scroll to position [78, 0]
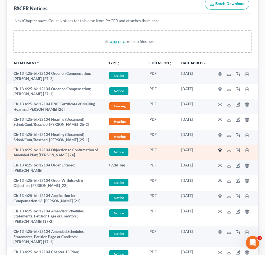
click at [221, 150] on icon "button" at bounding box center [220, 150] width 4 height 4
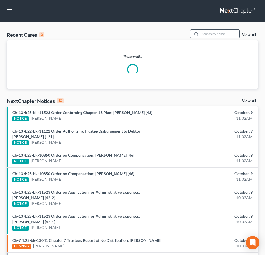
click at [215, 34] on input "search" at bounding box center [219, 34] width 39 height 8
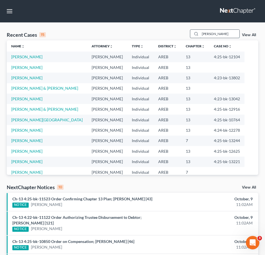
type input "[PERSON_NAME]"
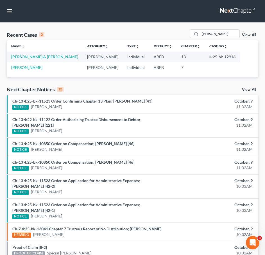
click at [40, 60] on td "[PERSON_NAME] & [PERSON_NAME]" at bounding box center [45, 57] width 76 height 10
click at [38, 58] on link "[PERSON_NAME] & [PERSON_NAME]" at bounding box center [44, 56] width 67 height 5
select select "2"
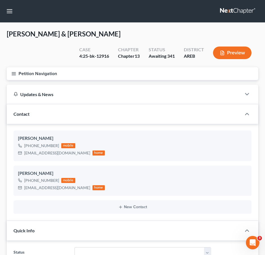
click at [12, 77] on button "Petition Navigation" at bounding box center [132, 73] width 251 height 13
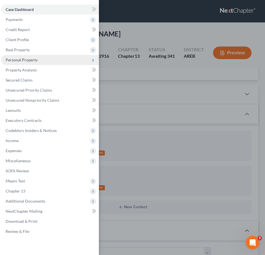
click at [20, 61] on span "Personal Property" at bounding box center [22, 60] width 32 height 5
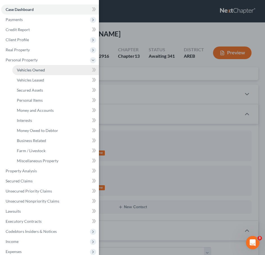
click at [24, 71] on span "Vehicles Owned" at bounding box center [31, 70] width 28 height 5
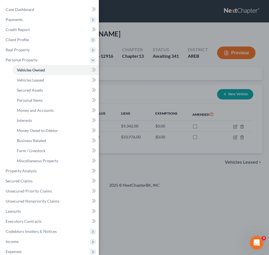
click at [163, 90] on div "Case Dashboard Payments Invoices Payments Payments Credit Report Client Profile" at bounding box center [134, 127] width 269 height 255
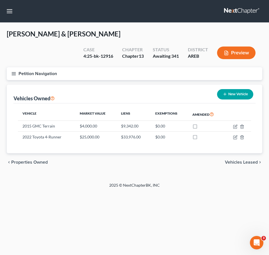
click at [12, 73] on icon "button" at bounding box center [13, 73] width 5 height 5
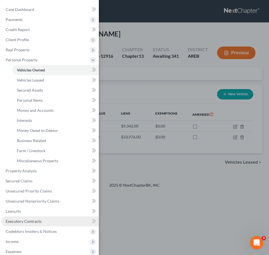
scroll to position [87, 0]
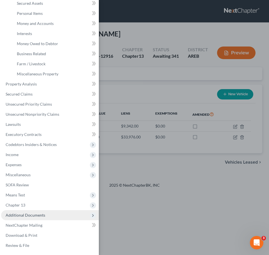
click at [47, 213] on span "Additional Documents" at bounding box center [50, 216] width 98 height 10
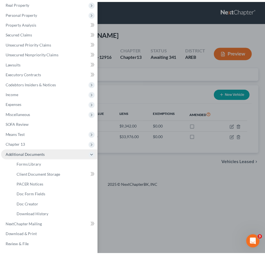
scroll to position [47, 0]
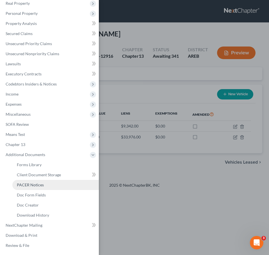
click at [33, 183] on span "PACER Notices" at bounding box center [30, 185] width 27 height 5
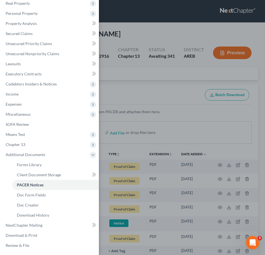
click at [171, 89] on div "Case Dashboard Payments Invoices Payments Payments Credit Report Client Profile" at bounding box center [132, 127] width 265 height 255
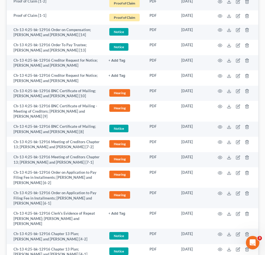
scroll to position [740, 0]
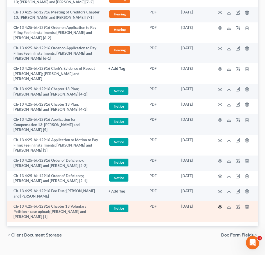
click at [221, 205] on icon "button" at bounding box center [220, 207] width 4 height 4
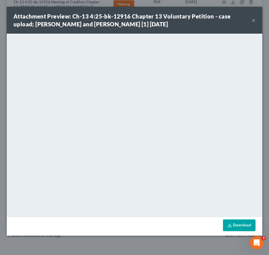
click at [254, 22] on button "×" at bounding box center [253, 20] width 4 height 7
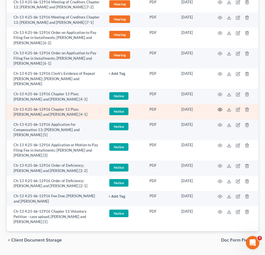
click at [220, 109] on circle "button" at bounding box center [219, 109] width 1 height 1
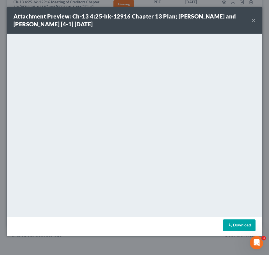
click at [252, 19] on button "×" at bounding box center [253, 20] width 4 height 7
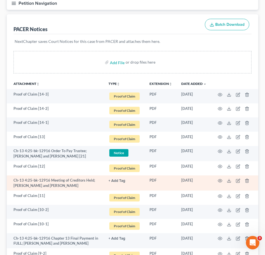
scroll to position [0, 0]
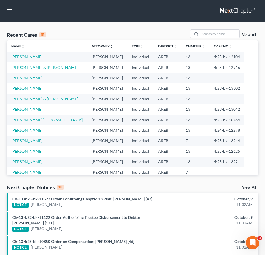
click at [34, 57] on link "[PERSON_NAME]" at bounding box center [26, 56] width 31 height 5
select select "3"
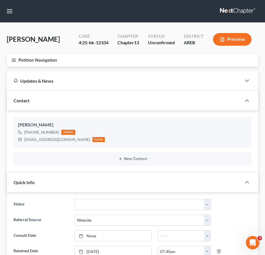
click at [12, 63] on icon "button" at bounding box center [13, 60] width 5 height 5
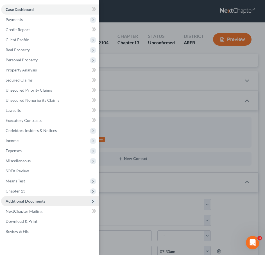
click at [47, 203] on span "Additional Documents" at bounding box center [50, 201] width 98 height 10
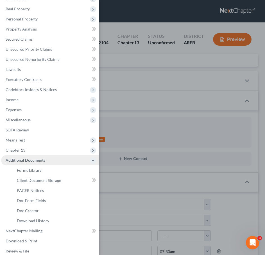
scroll to position [42, 0]
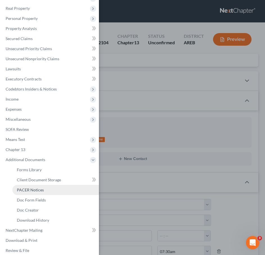
click at [29, 191] on span "PACER Notices" at bounding box center [30, 190] width 27 height 5
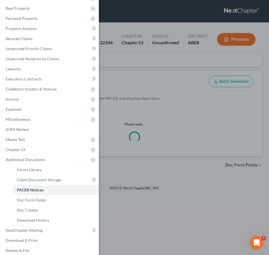
click at [186, 204] on div "Case Dashboard Payments Invoices Payments Payments Credit Report Client Profile" at bounding box center [134, 127] width 269 height 255
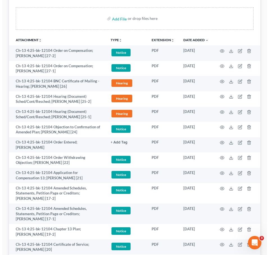
scroll to position [105, 0]
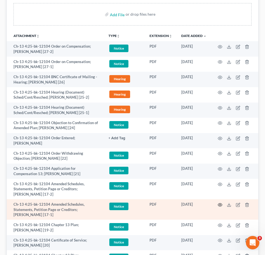
click at [220, 206] on circle "button" at bounding box center [219, 205] width 1 height 1
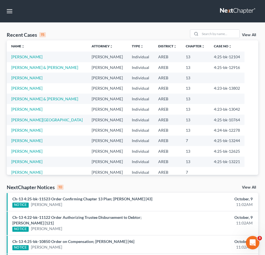
click at [33, 54] on td "[PERSON_NAME]" at bounding box center [47, 57] width 80 height 10
click at [26, 59] on link "[PERSON_NAME]" at bounding box center [26, 56] width 31 height 5
select select "3"
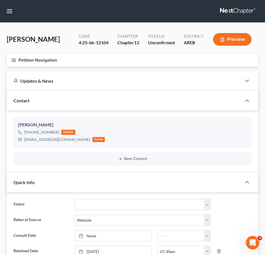
click at [8, 64] on button "Petition Navigation" at bounding box center [132, 60] width 251 height 13
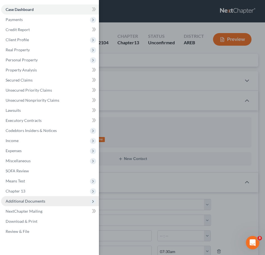
click at [48, 205] on span "Additional Documents" at bounding box center [50, 201] width 98 height 10
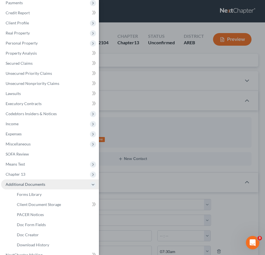
scroll to position [19, 0]
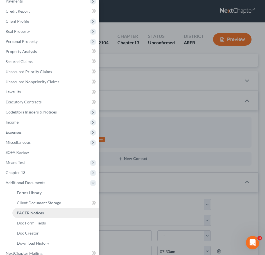
click at [29, 217] on link "PACER Notices" at bounding box center [55, 213] width 86 height 10
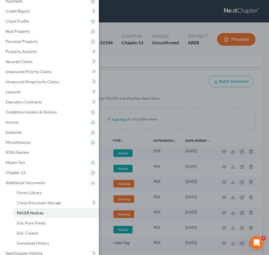
click at [161, 140] on div "Case Dashboard Payments Invoices Payments Payments Credit Report Client Profile" at bounding box center [134, 127] width 269 height 255
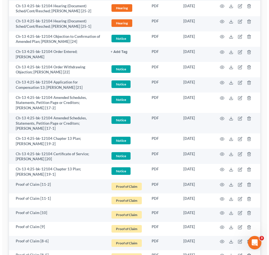
scroll to position [191, 0]
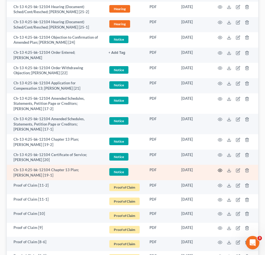
click at [220, 170] on icon "button" at bounding box center [220, 170] width 4 height 4
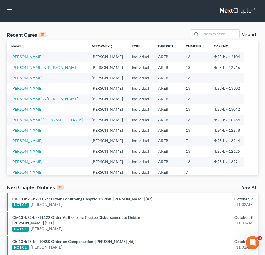
click at [35, 56] on link "[PERSON_NAME]" at bounding box center [26, 56] width 31 height 5
select select "3"
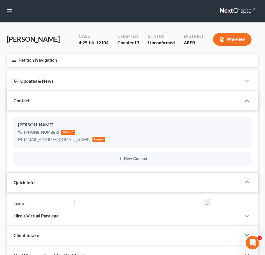
click at [15, 57] on button "Petition Navigation" at bounding box center [132, 60] width 251 height 13
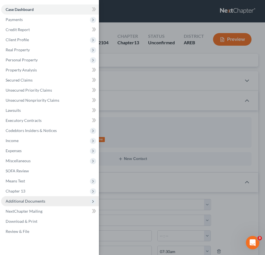
click at [52, 201] on span "Additional Documents" at bounding box center [50, 201] width 98 height 10
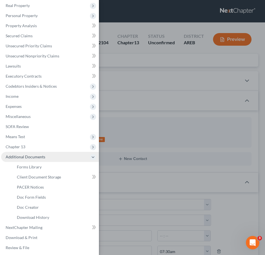
scroll to position [45, 0]
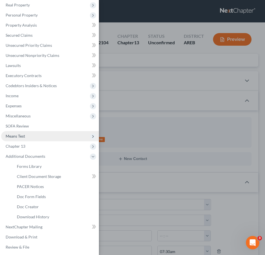
click at [20, 133] on span "Means Test" at bounding box center [50, 136] width 98 height 10
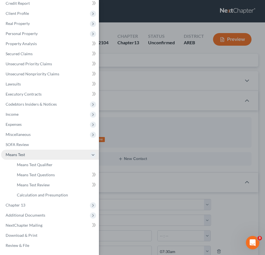
scroll to position [26, 0]
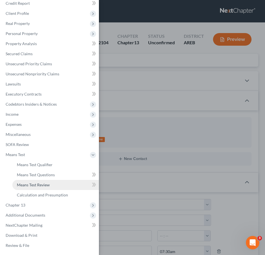
click at [42, 185] on span "Means Test Review" at bounding box center [33, 185] width 33 height 5
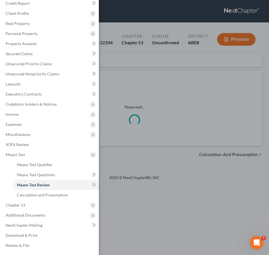
click at [167, 86] on div "Case Dashboard Payments Invoices Payments Payments Credit Report Client Profile" at bounding box center [134, 127] width 269 height 255
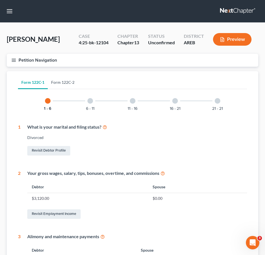
click at [72, 81] on link "Form 122C-2" at bounding box center [63, 82] width 30 height 13
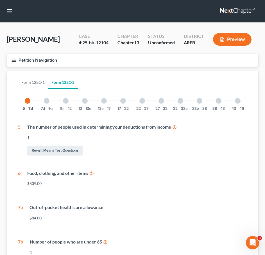
scroll to position [0, 0]
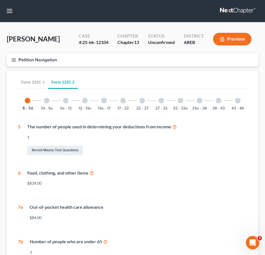
click at [84, 100] on div at bounding box center [85, 101] width 6 height 6
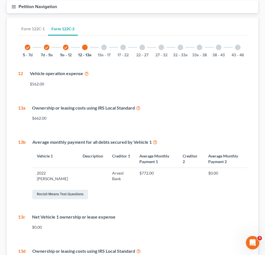
scroll to position [60, 0]
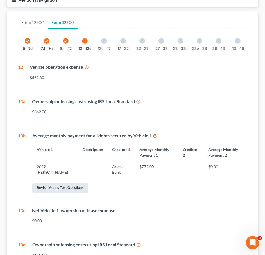
click at [73, 193] on link "Revisit Means Test Questions" at bounding box center [60, 189] width 56 height 10
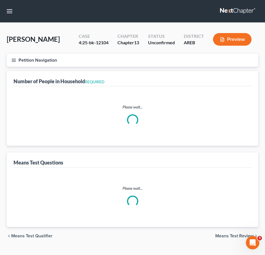
select select "0"
select select "60"
select select "1"
select select "60"
select select "1"
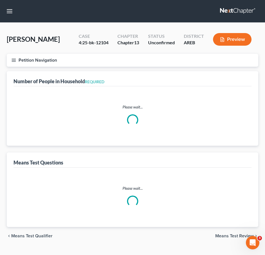
select select "60"
select select "1"
select select "60"
select select "1"
select select "4"
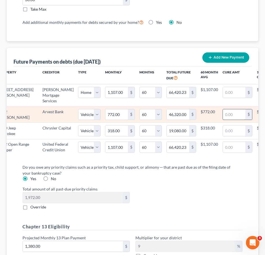
scroll to position [0, 36]
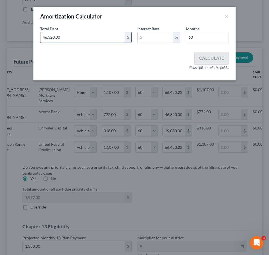
click at [87, 39] on input "46,320.00" at bounding box center [82, 37] width 84 height 11
type input "21,000"
click at [151, 36] on input "text" at bounding box center [155, 37] width 35 height 11
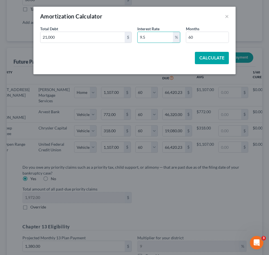
type input "9.5"
click at [207, 60] on button "Calculate" at bounding box center [212, 58] width 34 height 12
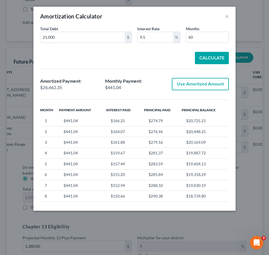
click at [209, 84] on button "Use Amortized Amount" at bounding box center [200, 84] width 57 height 12
type input "441.03"
type input "26,462.34"
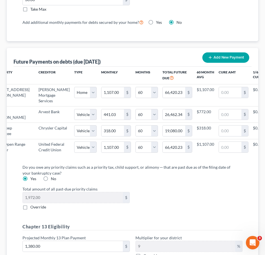
select select "1"
select select "60"
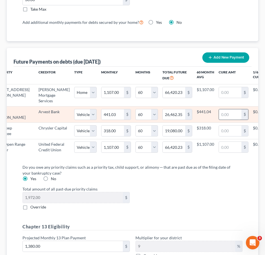
scroll to position [0, 0]
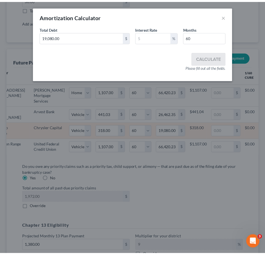
scroll to position [0, 31]
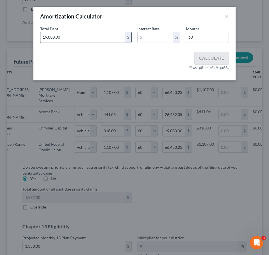
click at [99, 37] on input "19,080.00" at bounding box center [82, 37] width 84 height 11
type input "7,822.29"
click at [148, 38] on input "text" at bounding box center [155, 37] width 35 height 11
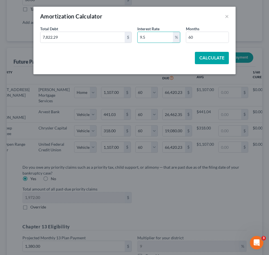
type input "9.5"
click at [217, 57] on button "Calculate" at bounding box center [212, 58] width 34 height 12
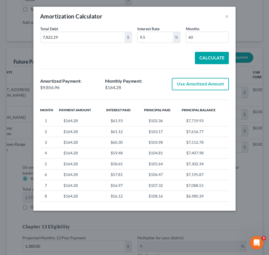
click at [204, 83] on button "Use Amortized Amount" at bounding box center [200, 84] width 57 height 12
type input "164.28"
type input "9,856.95"
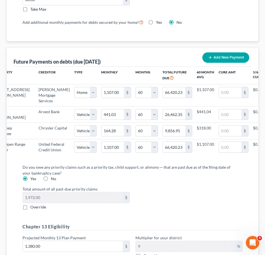
select select "1"
select select "60"
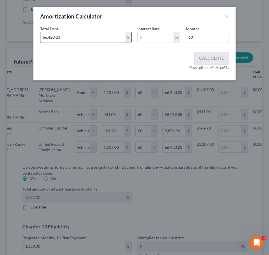
click at [90, 37] on input "66,420.23" at bounding box center [82, 37] width 84 height 11
type input "7,760.69"
click at [143, 44] on div "Total Debt 7,760.69 $ Interest Rate % Months 60" at bounding box center [134, 37] width 194 height 22
click at [147, 38] on input "text" at bounding box center [155, 37] width 35 height 11
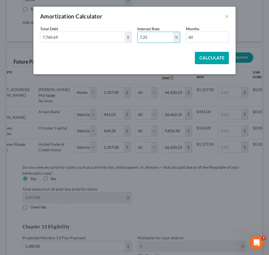
type input "7.25"
click at [217, 56] on button "Calculate" at bounding box center [212, 58] width 34 height 12
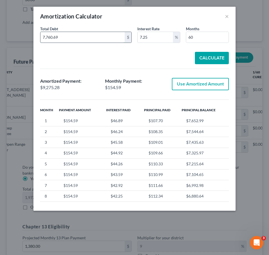
click at [114, 39] on input "7,760.69" at bounding box center [82, 37] width 84 height 11
type input "1,400"
click at [204, 54] on button "Calculate" at bounding box center [212, 58] width 34 height 12
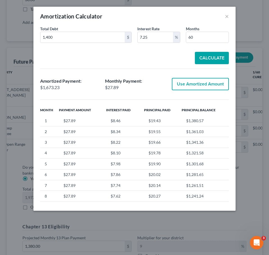
click at [210, 85] on button "Use Amortized Amount" at bounding box center [200, 84] width 57 height 12
type input "27.88"
type input "1,673.22"
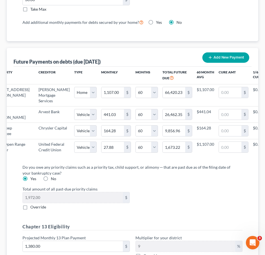
select select "1"
select select "60"
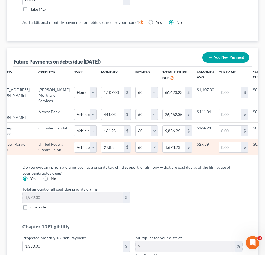
scroll to position [746, 0]
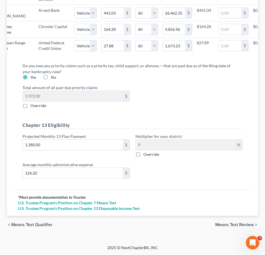
click at [236, 225] on span "Means Test Review" at bounding box center [234, 225] width 38 height 4
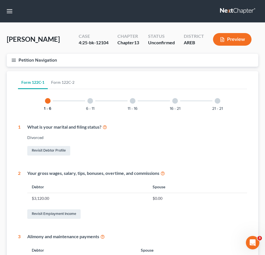
scroll to position [237, 0]
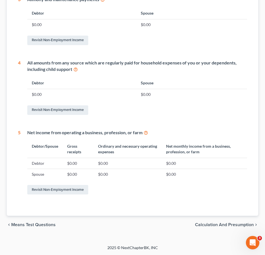
click at [230, 228] on div "chevron_left Means Test Questions Calculation and Presumption chevron_right" at bounding box center [132, 225] width 251 height 18
click at [223, 225] on span "Calculation and Presumption" at bounding box center [224, 225] width 59 height 4
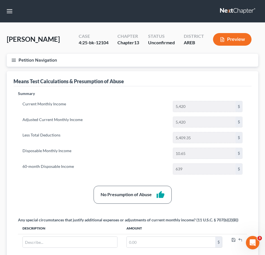
click at [10, 58] on button "Petition Navigation" at bounding box center [132, 60] width 251 height 13
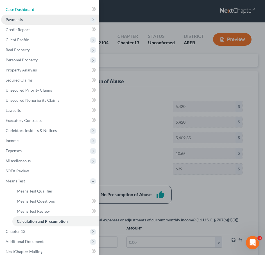
drag, startPoint x: 32, startPoint y: 9, endPoint x: 76, endPoint y: 18, distance: 45.0
click at [32, 9] on span "Case Dashboard" at bounding box center [20, 9] width 29 height 5
select select "3"
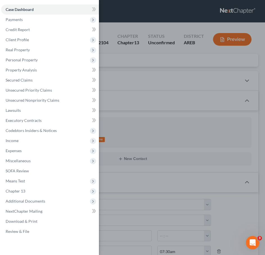
click at [178, 86] on div "Case Dashboard Payments Invoices Payments Payments Credit Report Client Profile" at bounding box center [132, 127] width 265 height 255
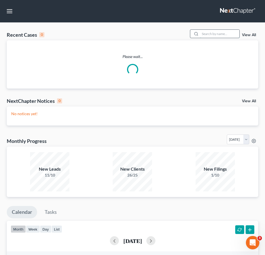
click at [220, 36] on input "search" at bounding box center [219, 34] width 39 height 8
type input "[PERSON_NAME]"
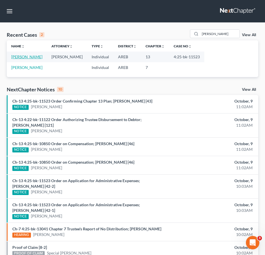
click at [26, 57] on link "[PERSON_NAME]" at bounding box center [26, 56] width 31 height 5
select select "6"
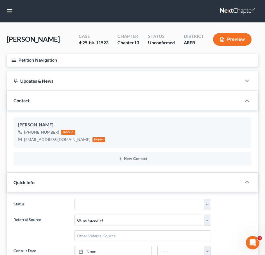
click at [14, 61] on icon "button" at bounding box center [13, 60] width 5 height 5
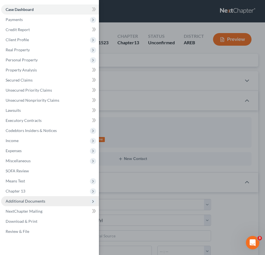
click at [47, 198] on span "Additional Documents" at bounding box center [50, 201] width 98 height 10
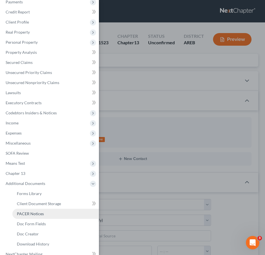
scroll to position [18, 0]
click at [34, 213] on span "PACER Notices" at bounding box center [30, 213] width 27 height 5
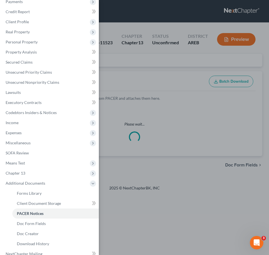
click at [168, 64] on div "Case Dashboard Payments Invoices Payments Payments Credit Report Client Profile" at bounding box center [134, 127] width 269 height 255
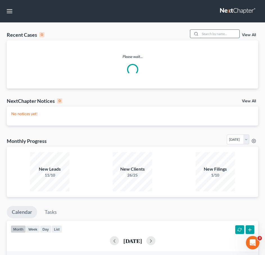
click at [225, 33] on input "search" at bounding box center [219, 34] width 39 height 8
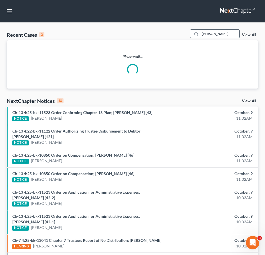
type input "[PERSON_NAME]"
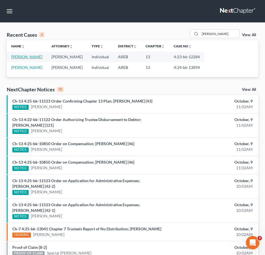
click at [28, 57] on link "[PERSON_NAME]" at bounding box center [26, 56] width 31 height 5
select select "3"
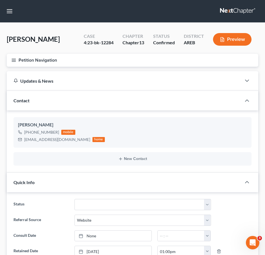
click at [10, 59] on button "Petition Navigation" at bounding box center [132, 60] width 251 height 13
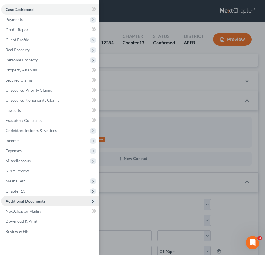
click at [49, 205] on span "Additional Documents" at bounding box center [50, 201] width 98 height 10
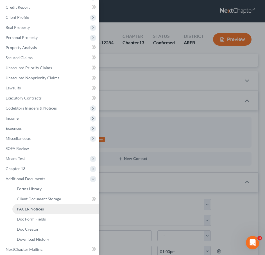
scroll to position [23, 0]
click at [38, 209] on span "PACER Notices" at bounding box center [30, 209] width 27 height 5
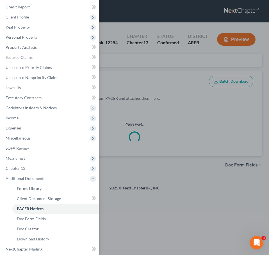
click at [142, 76] on div "Case Dashboard Payments Invoices Payments Payments Credit Report Client Profile" at bounding box center [134, 127] width 269 height 255
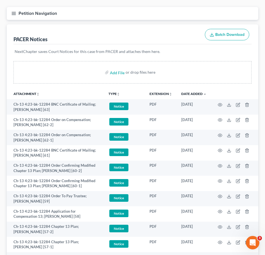
scroll to position [47, 0]
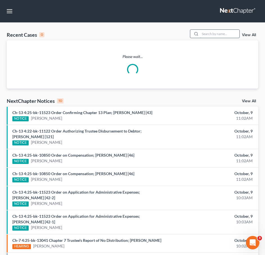
click at [221, 31] on input "search" at bounding box center [219, 34] width 39 height 8
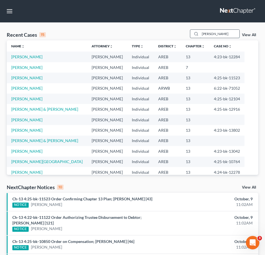
type input "[PERSON_NAME]"
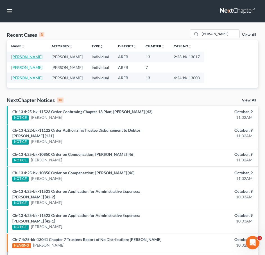
click at [31, 56] on link "[PERSON_NAME]" at bounding box center [26, 56] width 31 height 5
select select "2"
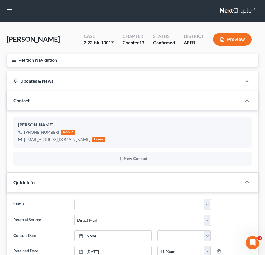
click at [12, 60] on icon "button" at bounding box center [13, 60] width 5 height 5
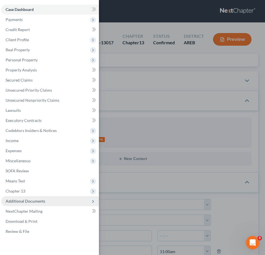
click at [34, 201] on span "Additional Documents" at bounding box center [26, 201] width 40 height 5
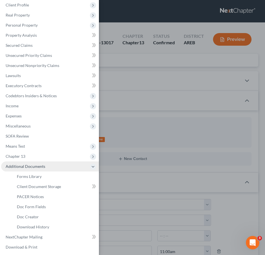
scroll to position [35, 0]
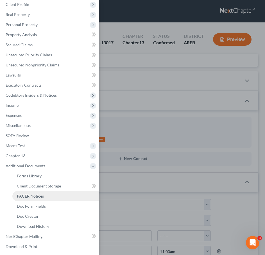
click at [24, 196] on span "PACER Notices" at bounding box center [30, 196] width 27 height 5
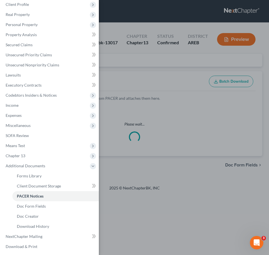
click at [162, 65] on div "Case Dashboard Payments Invoices Payments Payments Credit Report Client Profile" at bounding box center [134, 127] width 269 height 255
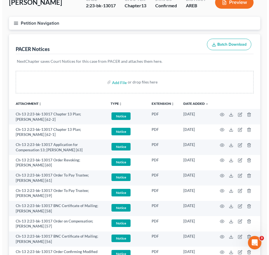
scroll to position [38, 0]
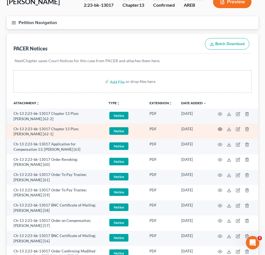
click at [220, 130] on icon "button" at bounding box center [220, 129] width 4 height 4
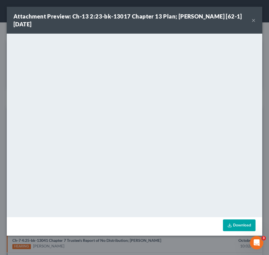
click at [251, 20] on button "×" at bounding box center [253, 20] width 4 height 7
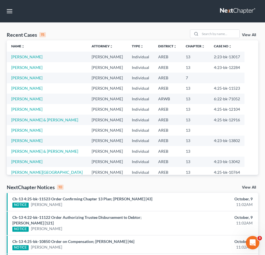
click at [21, 71] on td "[PERSON_NAME]" at bounding box center [47, 67] width 80 height 10
click at [20, 68] on link "[PERSON_NAME]" at bounding box center [26, 67] width 31 height 5
select select "2"
select select "3"
click at [224, 32] on input "search" at bounding box center [219, 34] width 39 height 8
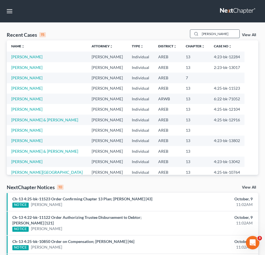
type input "[PERSON_NAME]"
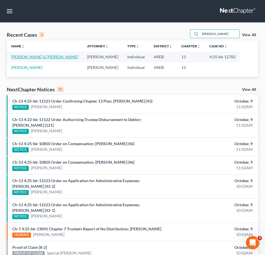
click at [43, 55] on link "[PERSON_NAME] & [PERSON_NAME]" at bounding box center [44, 56] width 67 height 5
select select "2"
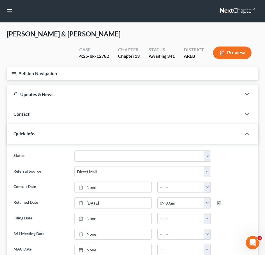
click at [10, 72] on button "Petition Navigation" at bounding box center [132, 73] width 251 height 13
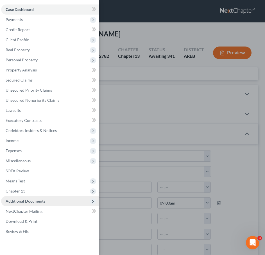
click at [37, 200] on span "Additional Documents" at bounding box center [26, 201] width 40 height 5
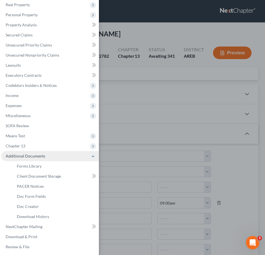
scroll to position [46, 0]
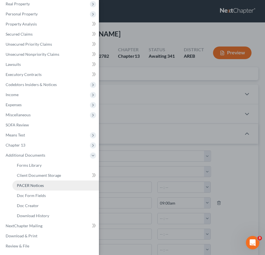
click at [27, 189] on link "PACER Notices" at bounding box center [55, 186] width 86 height 10
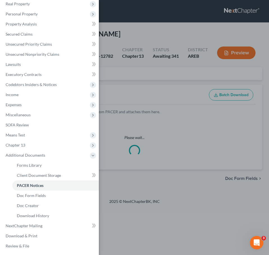
click at [169, 50] on div "Case Dashboard Payments Invoices Payments Payments Credit Report Client Profile" at bounding box center [134, 127] width 269 height 255
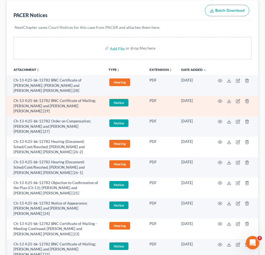
scroll to position [85, 0]
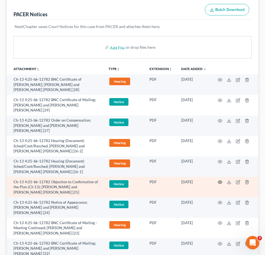
click at [219, 181] on icon "button" at bounding box center [220, 182] width 4 height 3
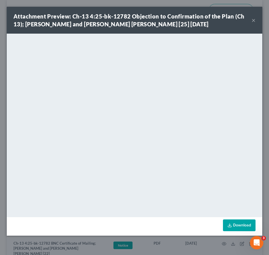
click at [253, 20] on button "×" at bounding box center [253, 20] width 4 height 7
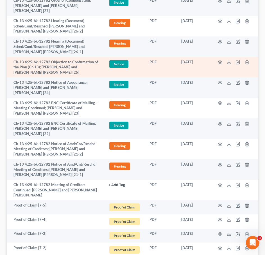
scroll to position [206, 0]
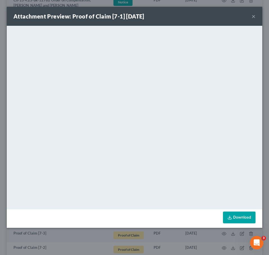
click at [255, 17] on button "×" at bounding box center [253, 16] width 4 height 7
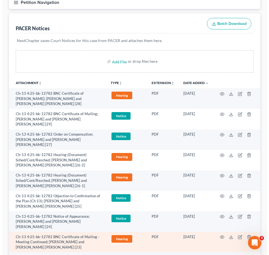
scroll to position [71, 0]
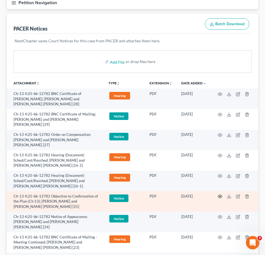
click at [219, 195] on icon "button" at bounding box center [220, 196] width 4 height 3
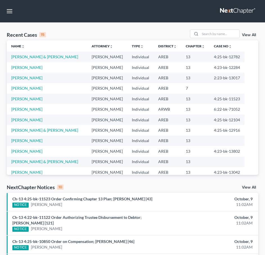
click at [216, 39] on div "Recent Cases 15 View All" at bounding box center [132, 34] width 251 height 11
click at [216, 38] on input "search" at bounding box center [219, 34] width 39 height 8
type input "[PERSON_NAME]"
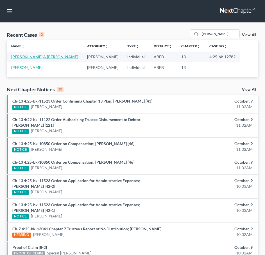
click at [25, 56] on link "[PERSON_NAME] & [PERSON_NAME]" at bounding box center [44, 56] width 67 height 5
select select "2"
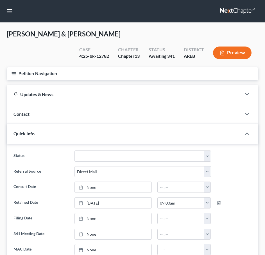
click at [12, 72] on icon "button" at bounding box center [13, 73] width 5 height 5
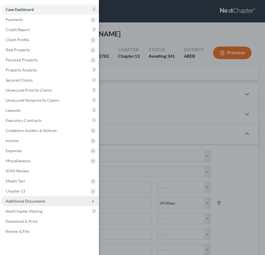
click at [39, 200] on span "Additional Documents" at bounding box center [26, 201] width 40 height 5
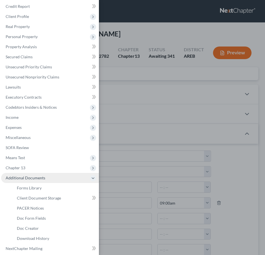
scroll to position [25, 0]
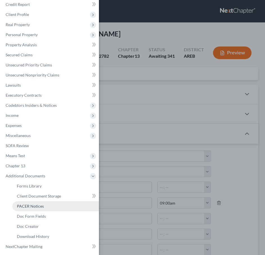
click at [32, 209] on link "PACER Notices" at bounding box center [55, 207] width 86 height 10
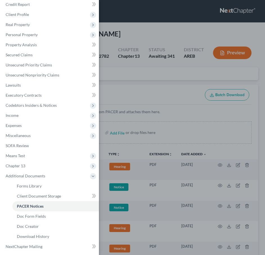
click at [174, 134] on div "Case Dashboard Payments Invoices Payments Payments Credit Report Client Profile" at bounding box center [132, 127] width 265 height 255
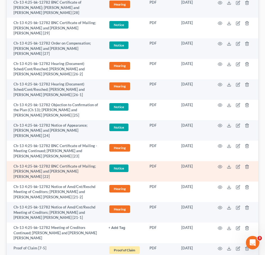
scroll to position [163, 0]
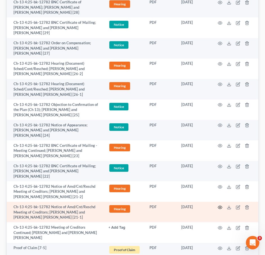
click at [220, 207] on circle "button" at bounding box center [219, 207] width 1 height 1
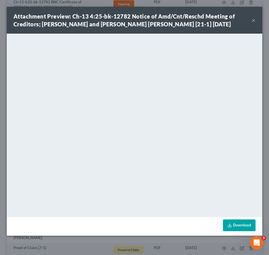
click at [252, 21] on button "×" at bounding box center [253, 20] width 4 height 7
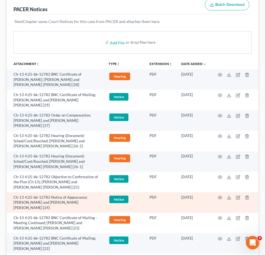
scroll to position [96, 0]
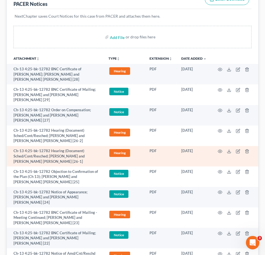
click at [222, 146] on td at bounding box center [234, 156] width 47 height 20
click at [222, 150] on icon "button" at bounding box center [220, 151] width 4 height 3
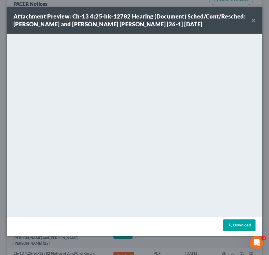
click at [254, 21] on button "×" at bounding box center [253, 20] width 4 height 7
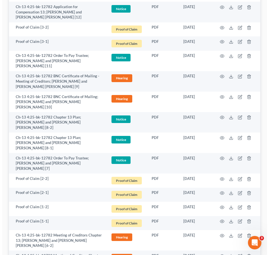
scroll to position [774, 0]
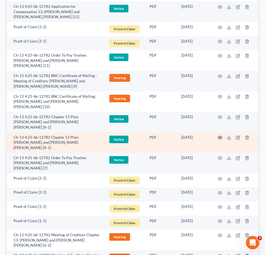
click at [221, 136] on icon "button" at bounding box center [220, 138] width 4 height 4
